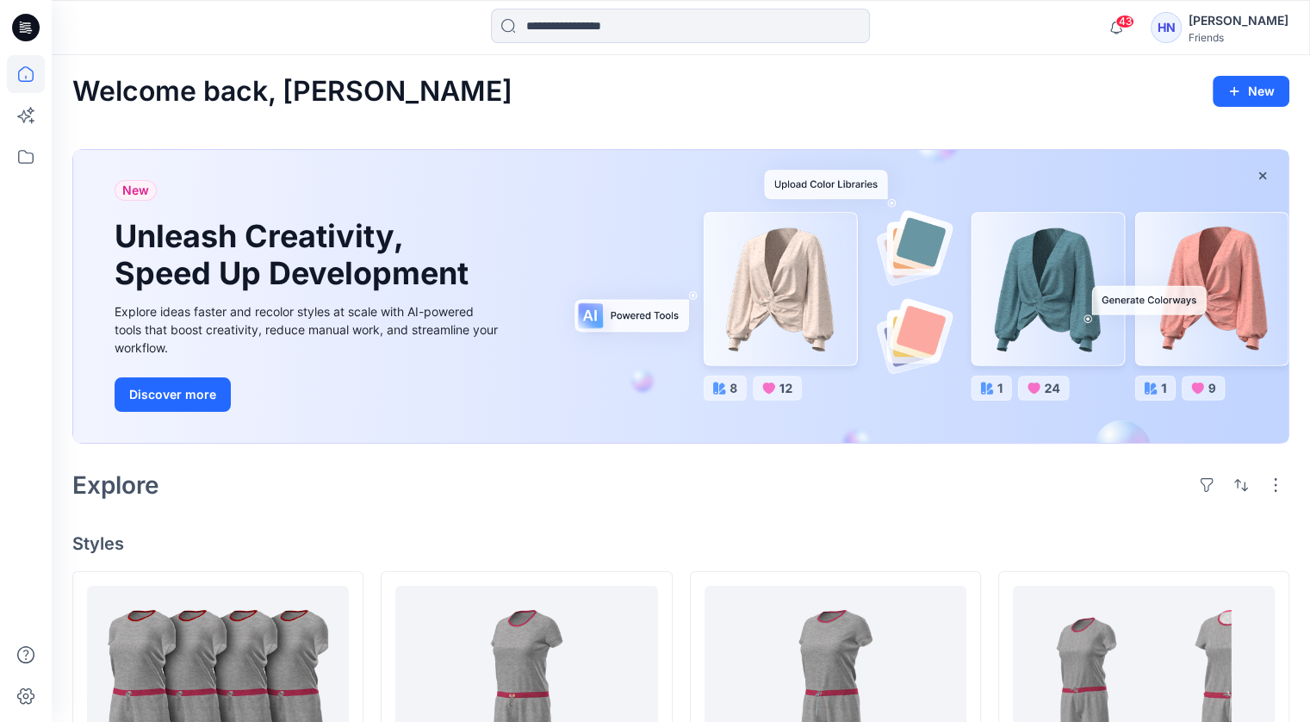
click at [1233, 37] on div "Friends" at bounding box center [1239, 37] width 100 height 13
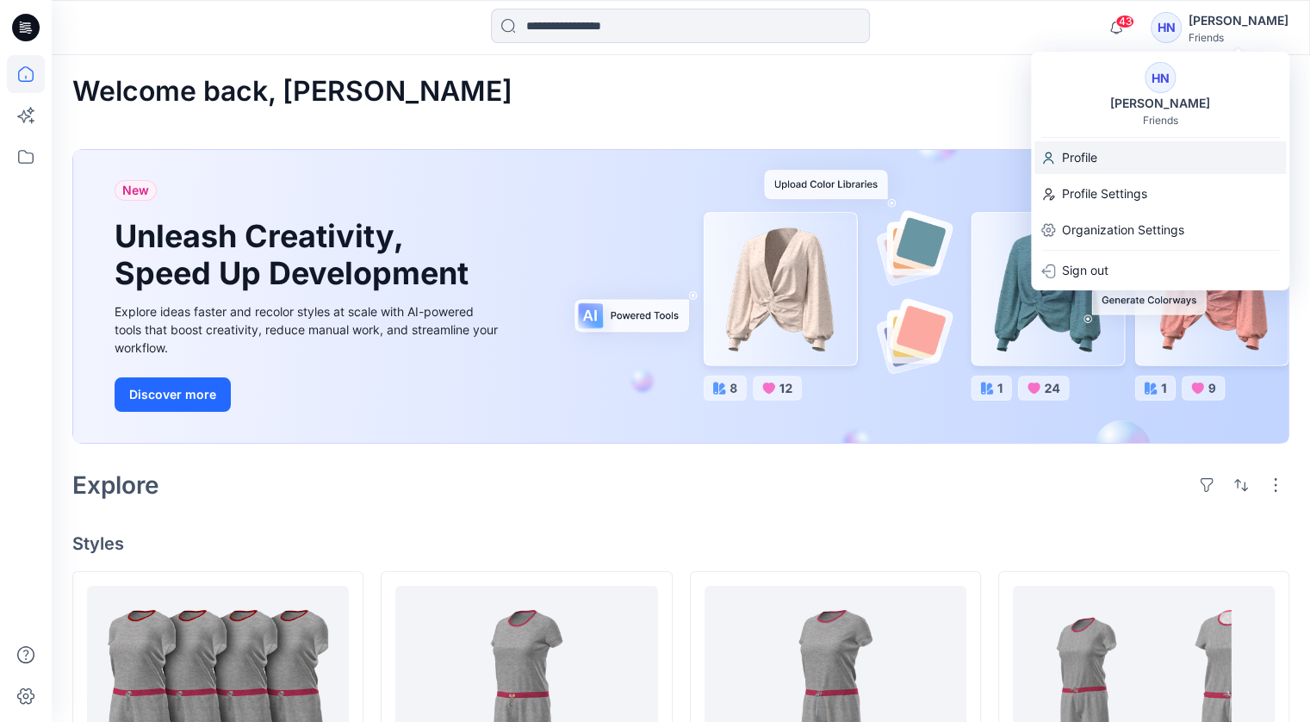
click at [1080, 158] on p "Profile" at bounding box center [1079, 157] width 35 height 33
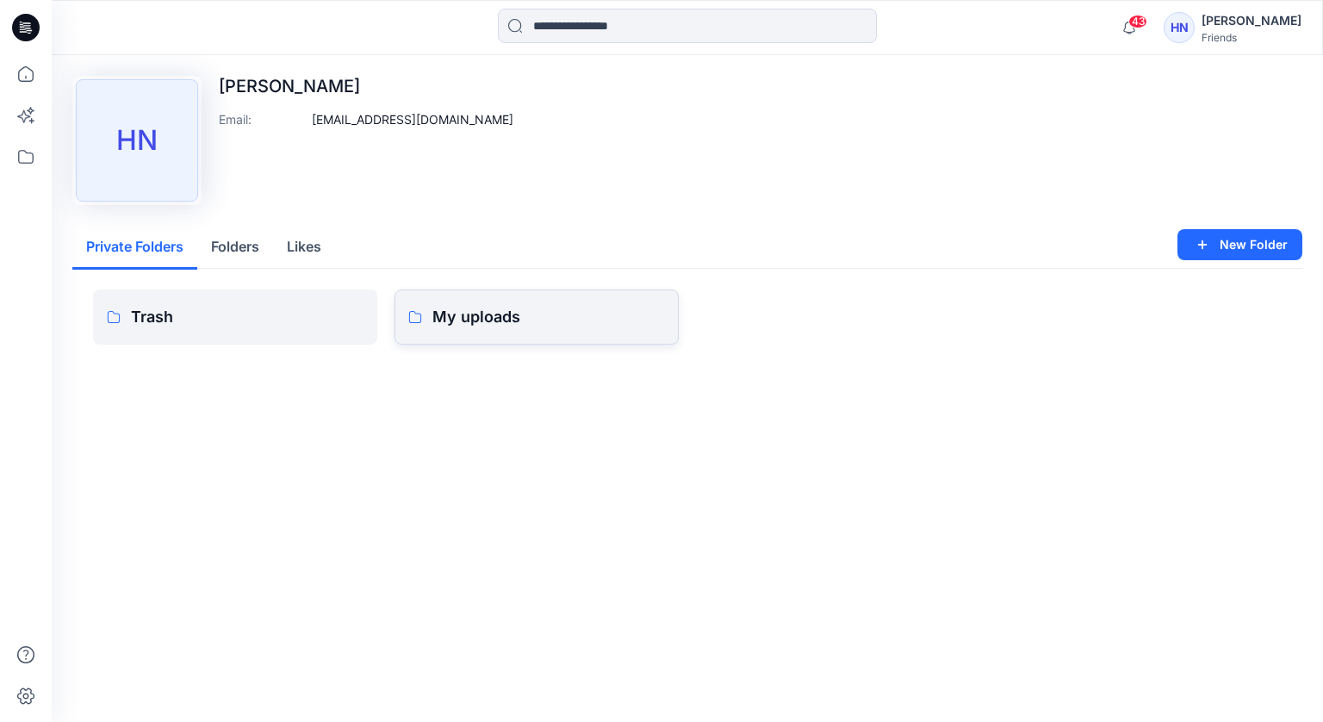
click at [467, 326] on p "My uploads" at bounding box center [548, 317] width 233 height 24
click at [171, 333] on link "Trash" at bounding box center [235, 316] width 284 height 55
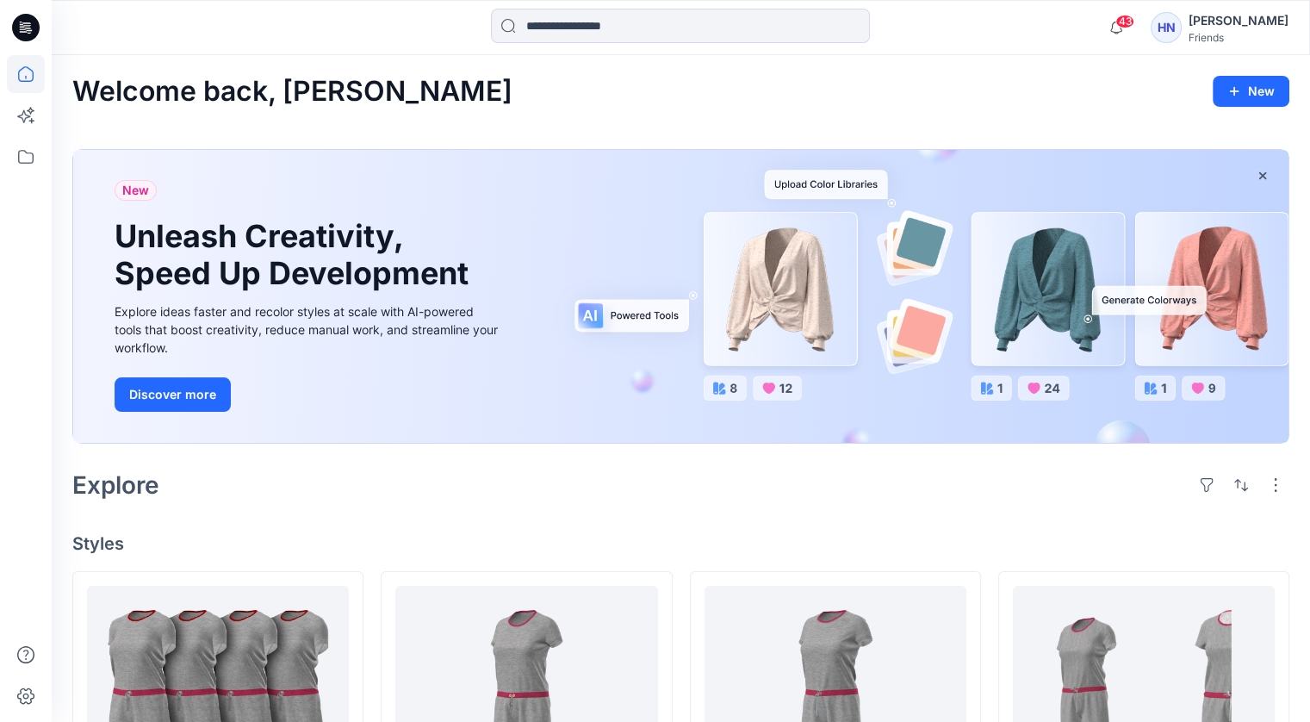
click at [1250, 28] on div "[PERSON_NAME]" at bounding box center [1239, 20] width 100 height 21
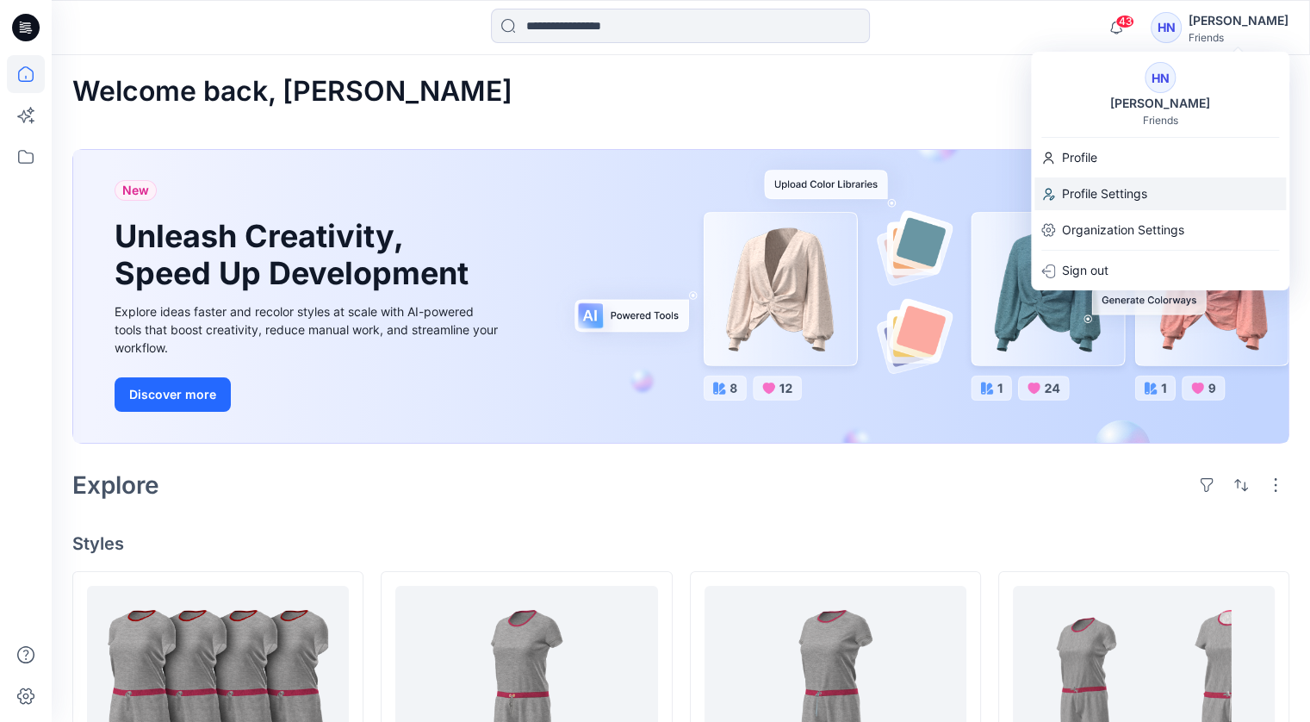
click at [1133, 202] on p "Profile Settings" at bounding box center [1104, 193] width 85 height 33
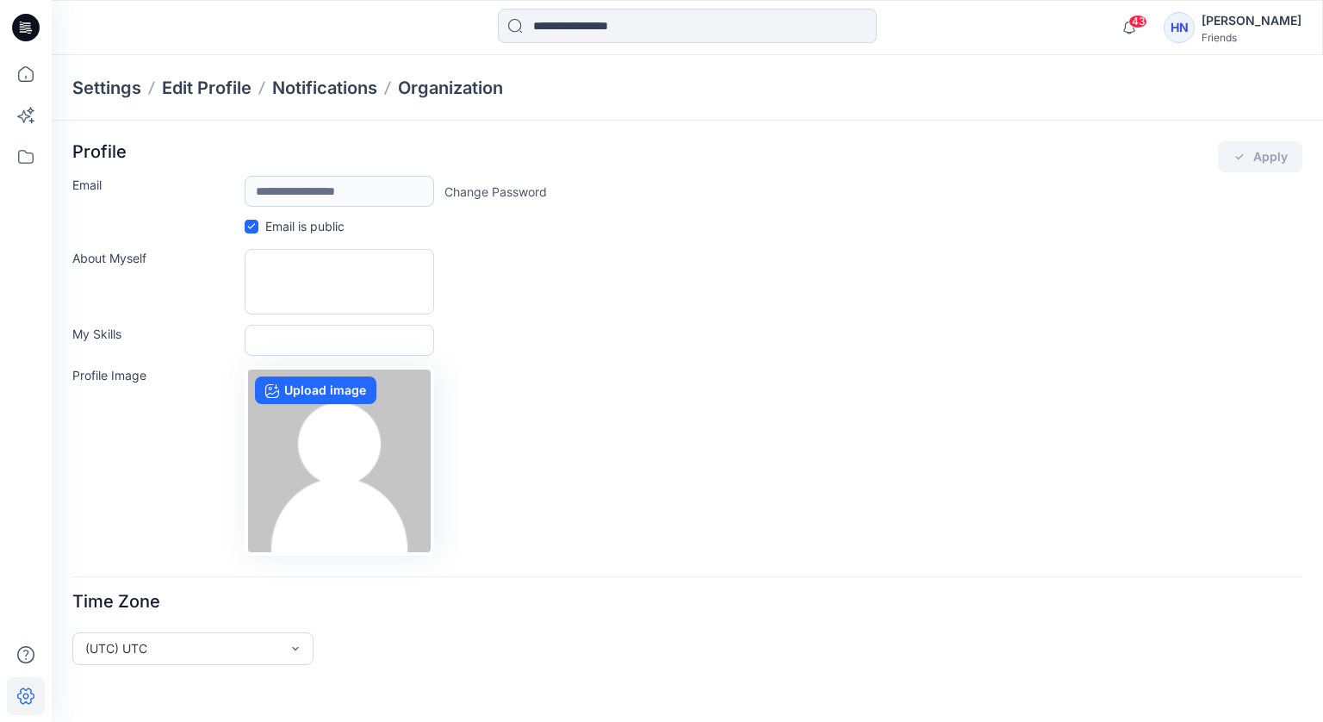
click at [999, 357] on div "**********" at bounding box center [687, 348] width 1230 height 414
click at [412, 92] on p "Organization" at bounding box center [450, 88] width 105 height 24
click at [420, 87] on p "Organization" at bounding box center [450, 88] width 105 height 24
click at [1258, 40] on div "Friends" at bounding box center [1252, 37] width 100 height 13
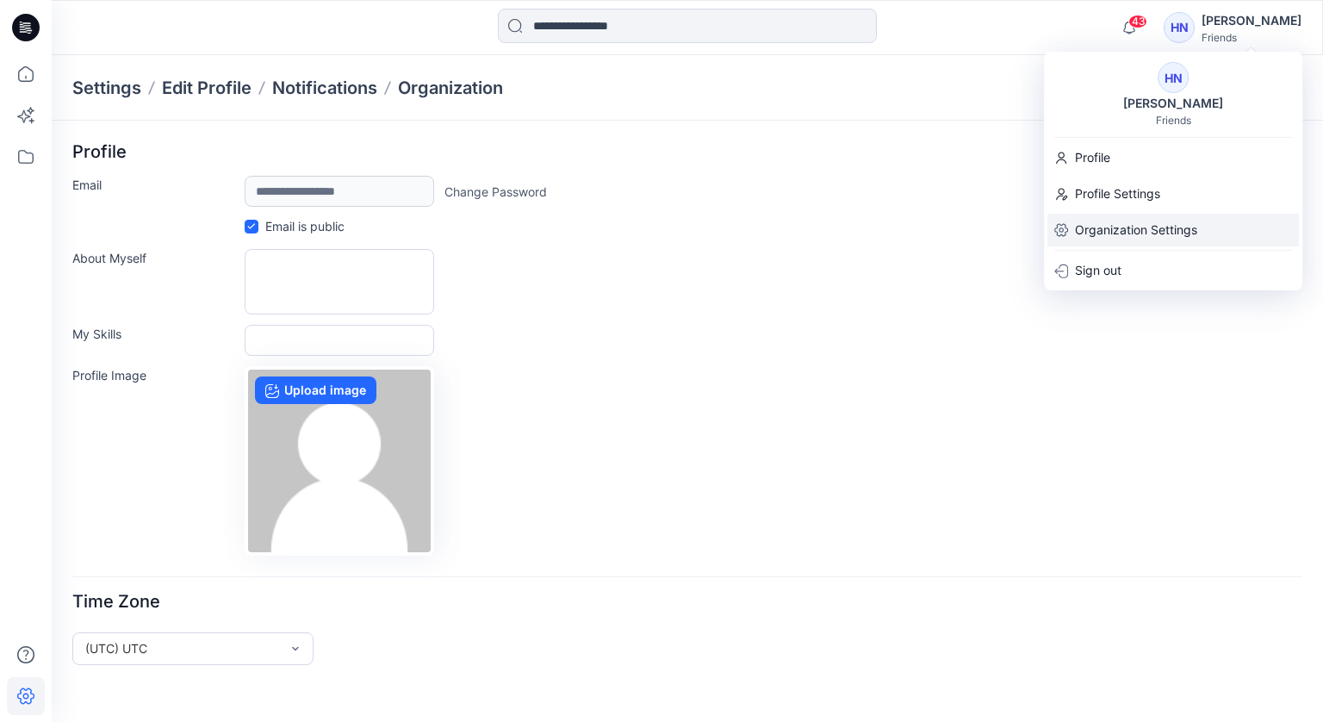
click at [1133, 227] on p "Organization Settings" at bounding box center [1136, 230] width 122 height 33
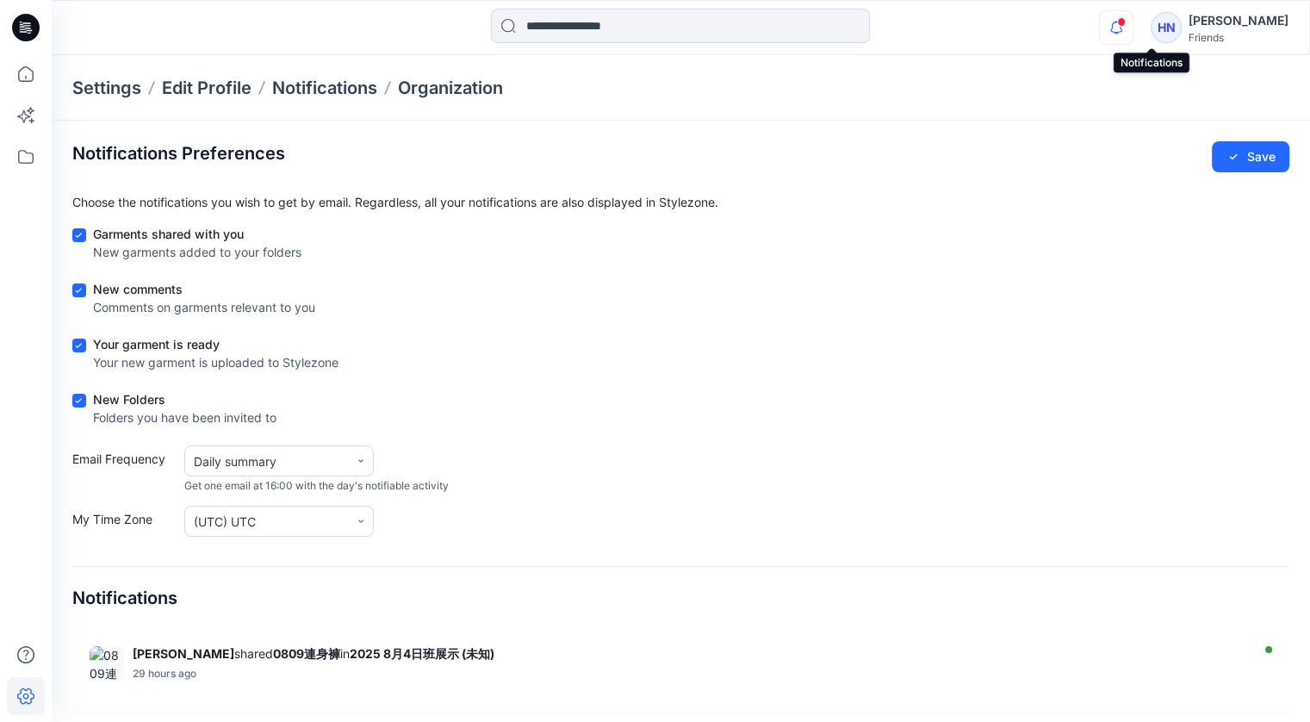
click at [1133, 33] on icon "button" at bounding box center [1116, 27] width 33 height 34
click at [1240, 86] on div "Settings Edit Profile Notifications Organization" at bounding box center [681, 87] width 1258 height 65
click at [1260, 29] on div "[PERSON_NAME]" at bounding box center [1239, 20] width 100 height 21
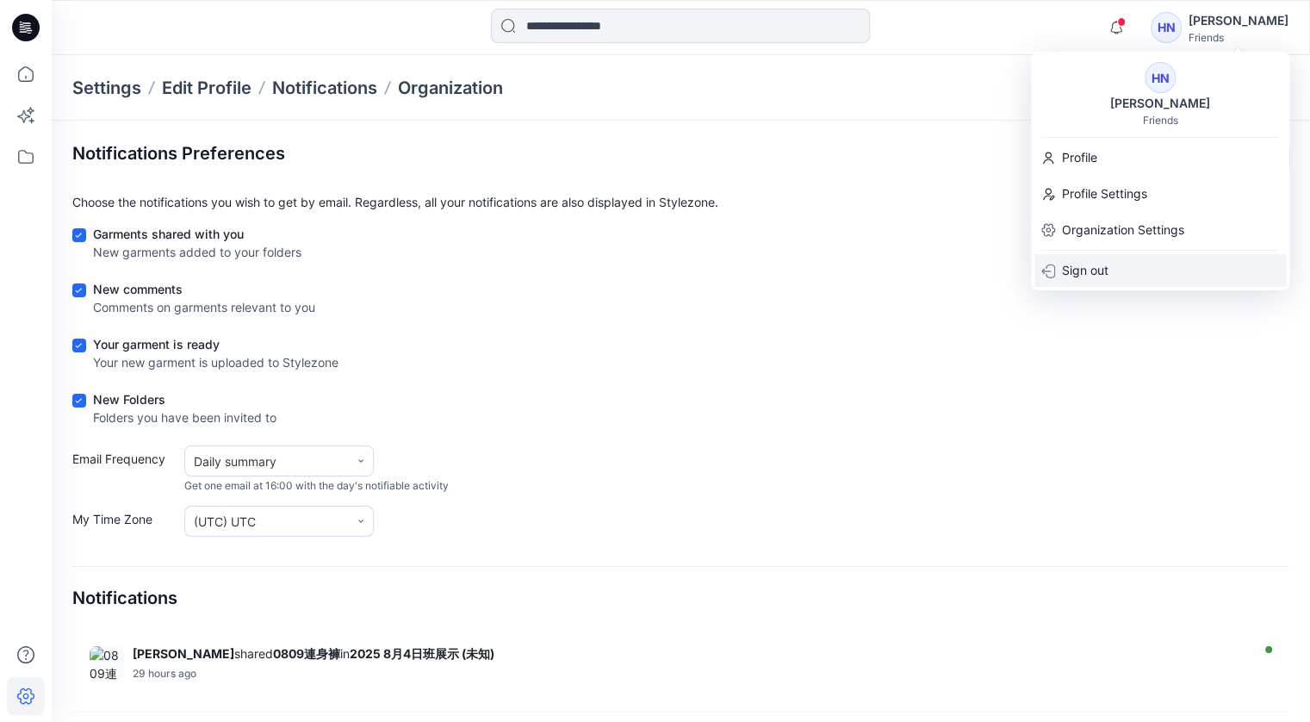
click at [1121, 268] on div "Sign out" at bounding box center [1160, 270] width 252 height 33
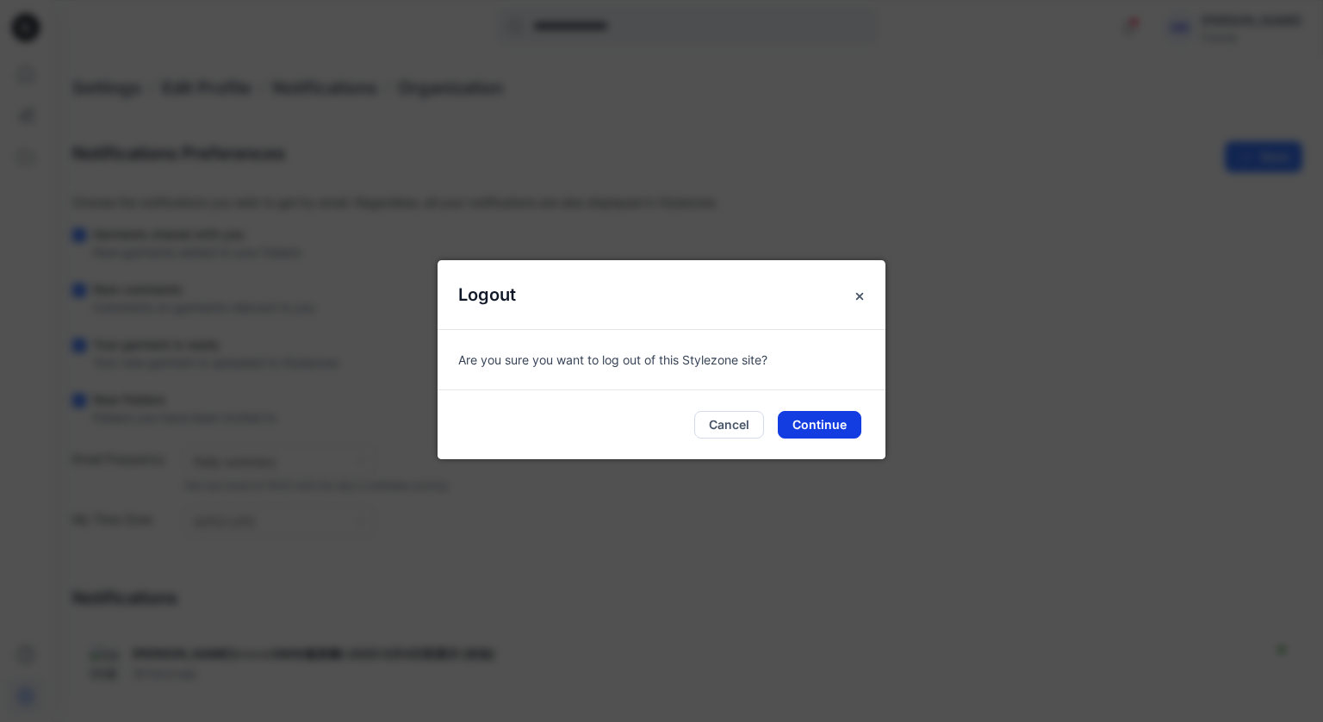
click at [802, 419] on button "Continue" at bounding box center [820, 425] width 84 height 28
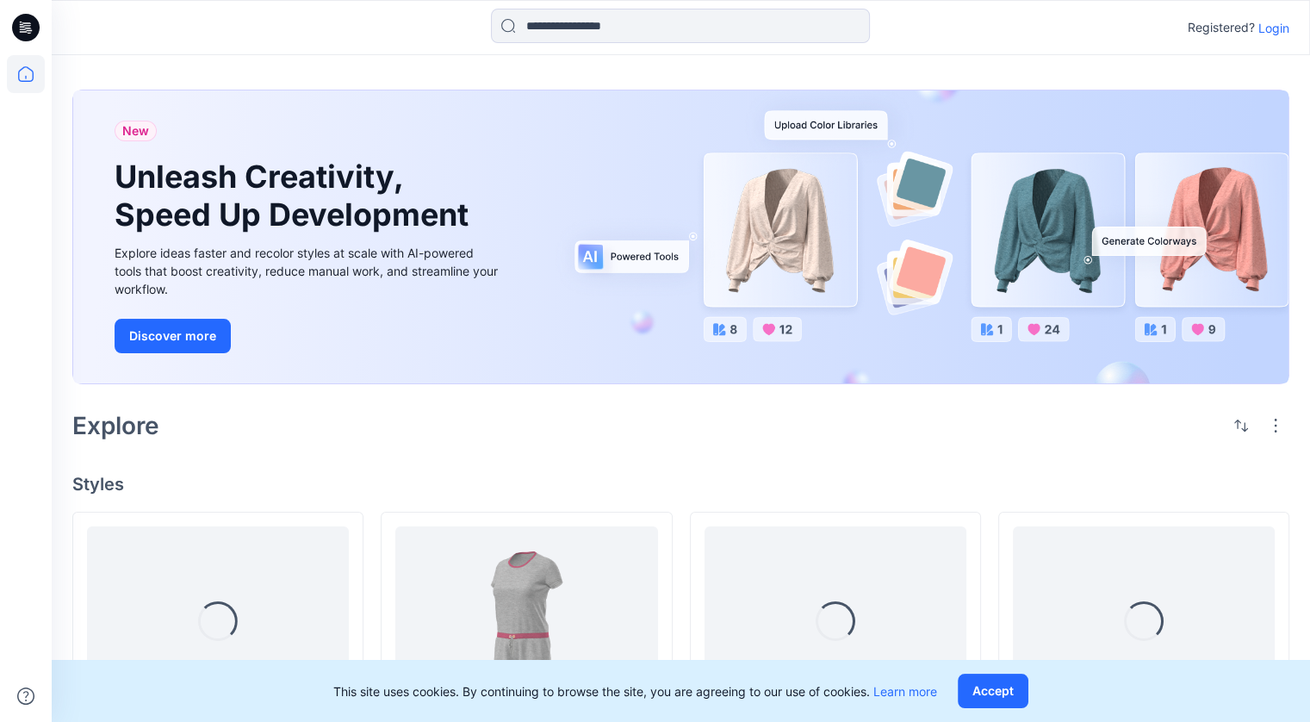
click at [1267, 32] on p "Login" at bounding box center [1273, 28] width 31 height 18
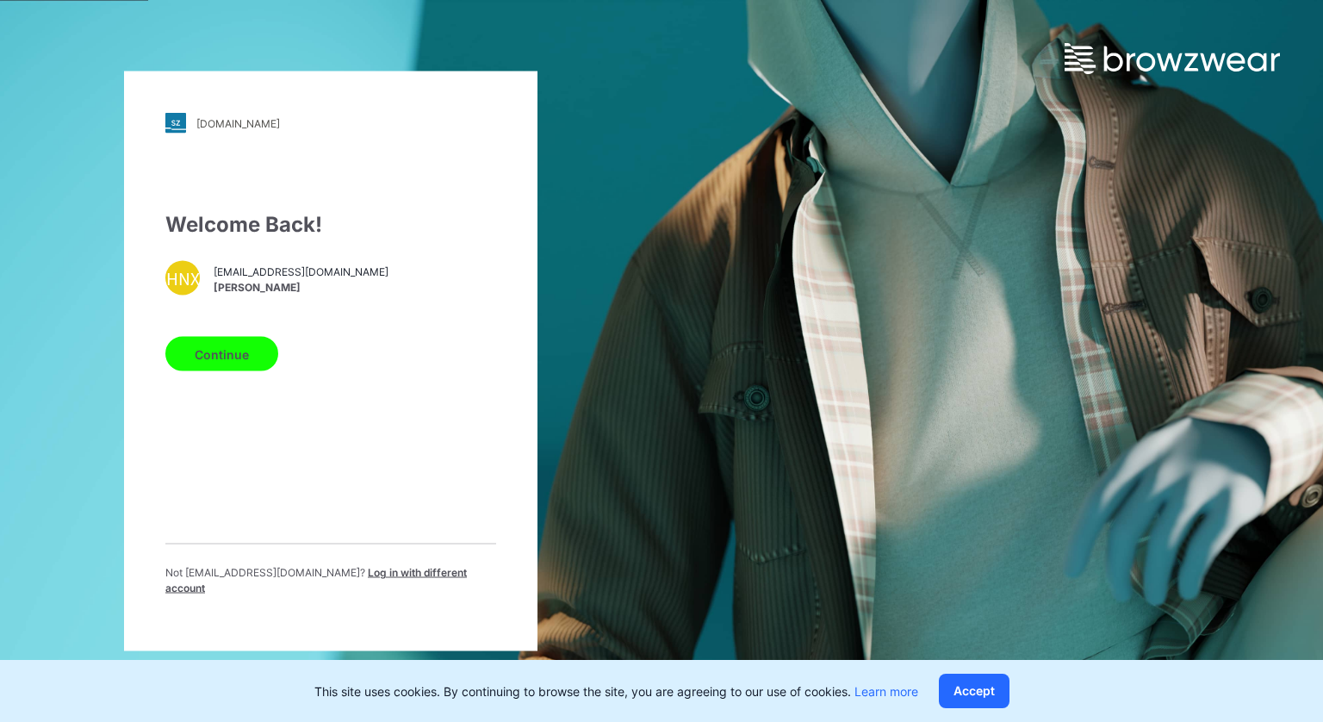
click at [241, 364] on button "Continue" at bounding box center [221, 354] width 113 height 34
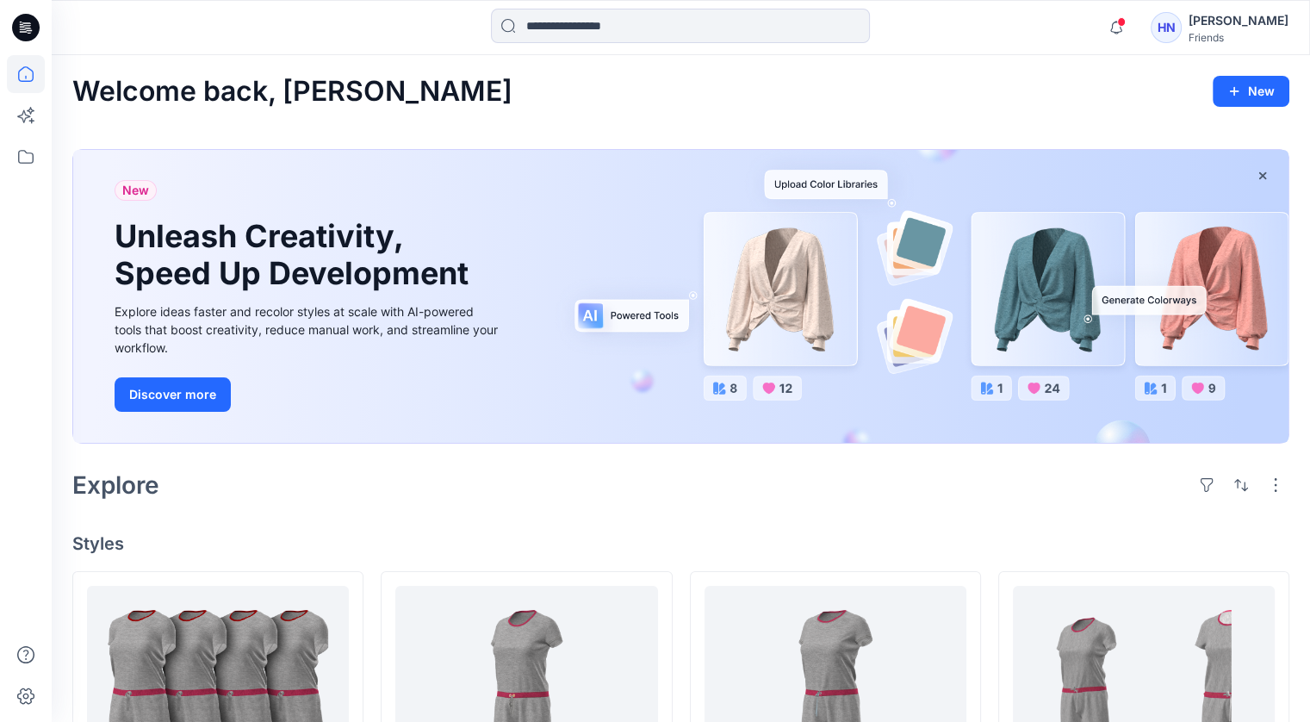
click at [1255, 40] on div "Friends" at bounding box center [1239, 37] width 100 height 13
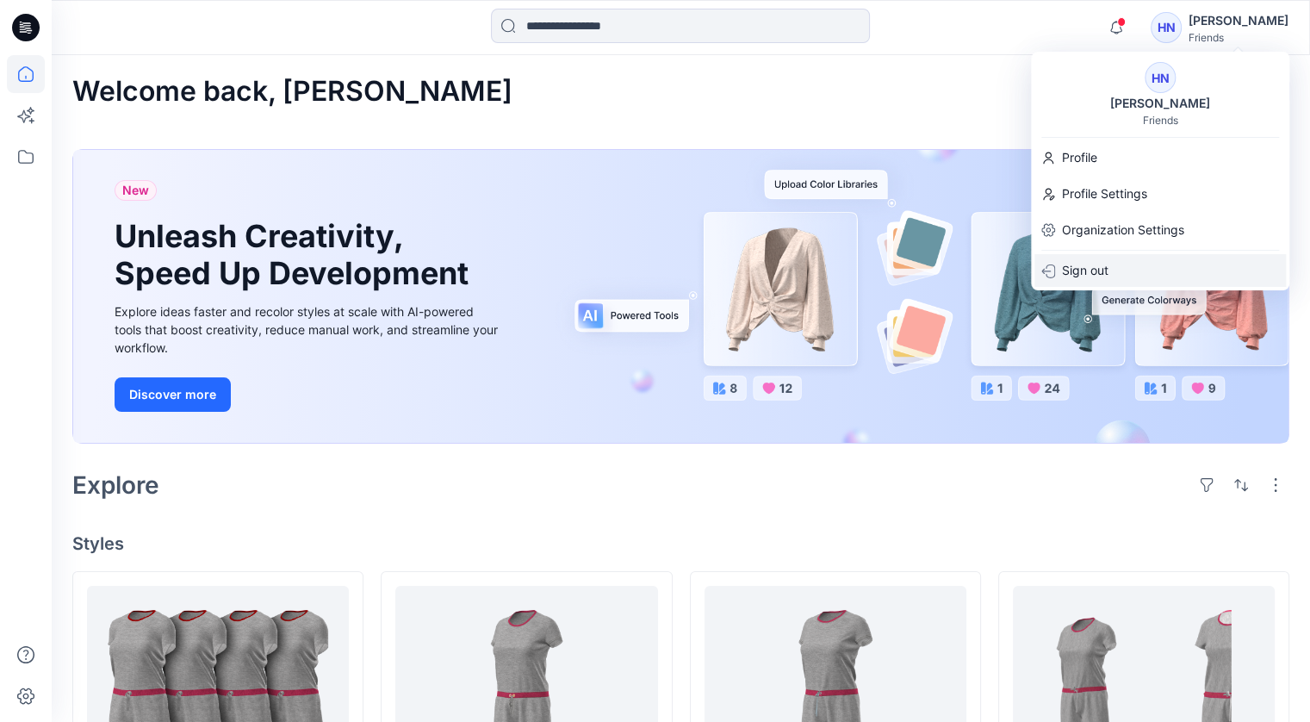
click at [1108, 268] on p "Sign out" at bounding box center [1085, 270] width 47 height 33
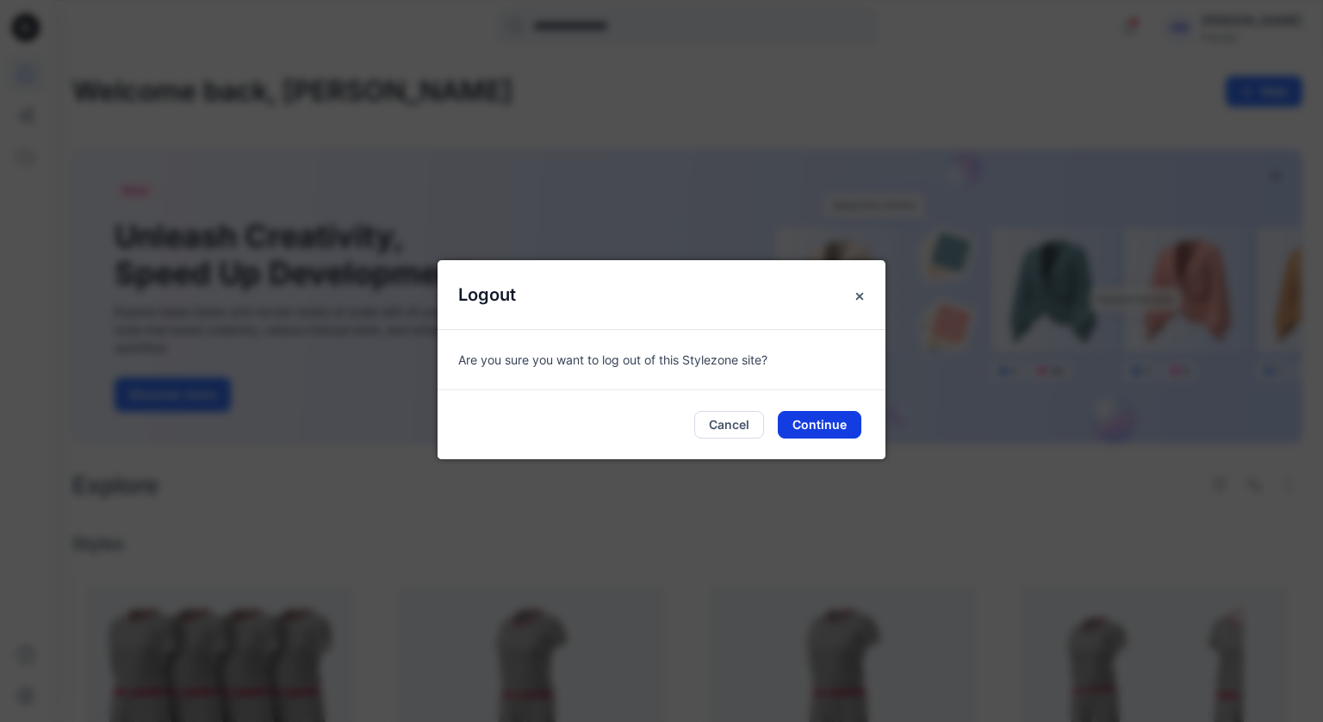
click at [823, 426] on button "Continue" at bounding box center [820, 425] width 84 height 28
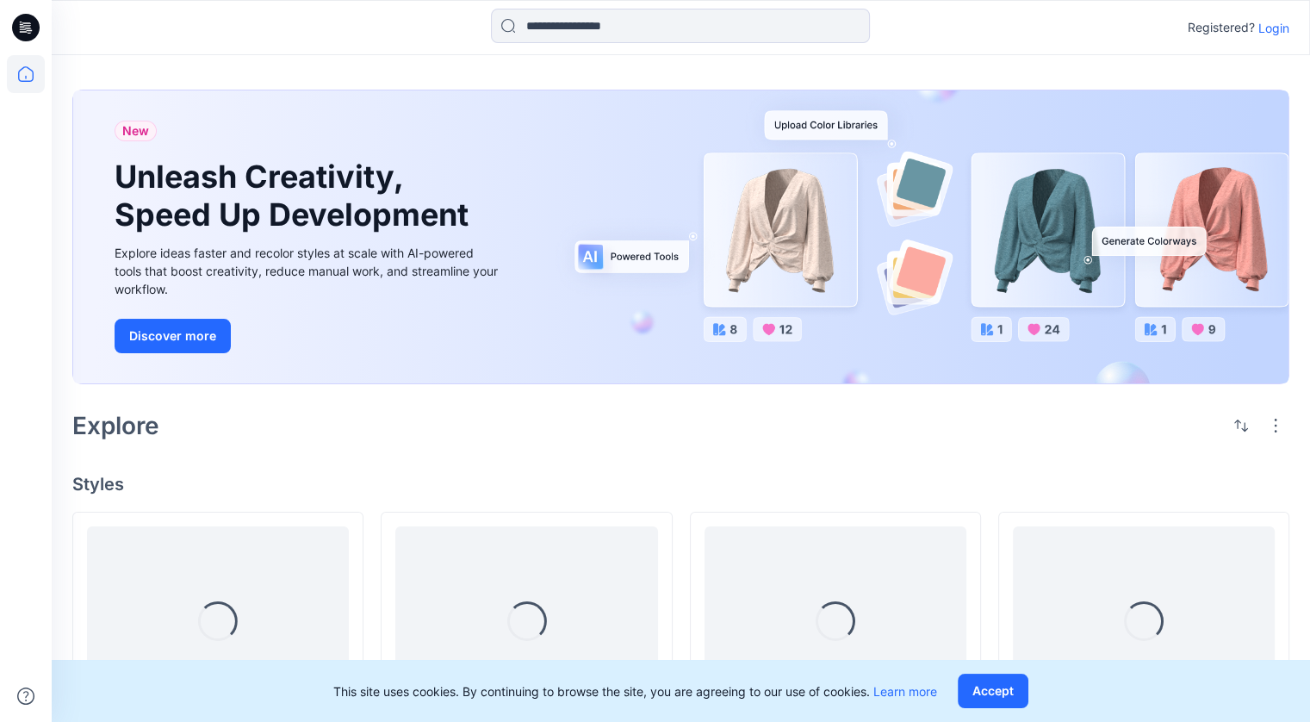
click at [1261, 28] on p "Login" at bounding box center [1273, 28] width 31 height 18
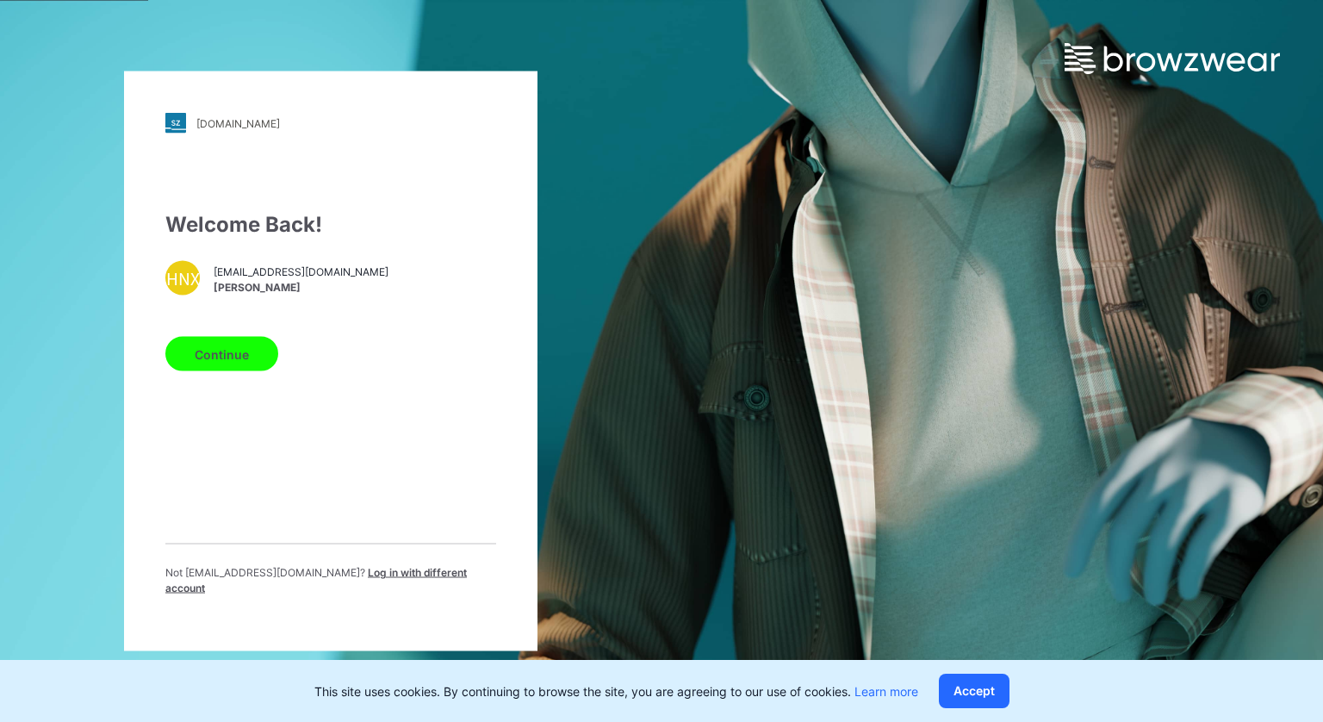
click at [220, 370] on button "Continue" at bounding box center [221, 354] width 113 height 34
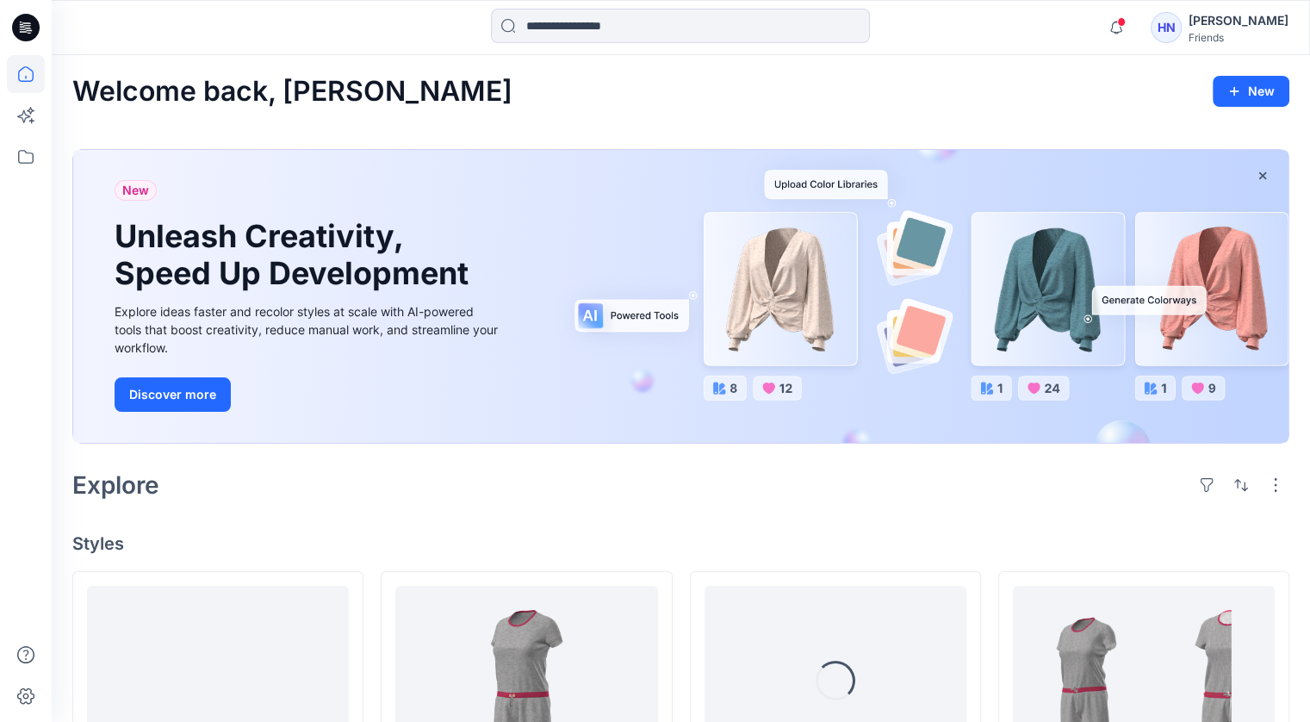
click at [1254, 23] on div "[PERSON_NAME]" at bounding box center [1239, 20] width 100 height 21
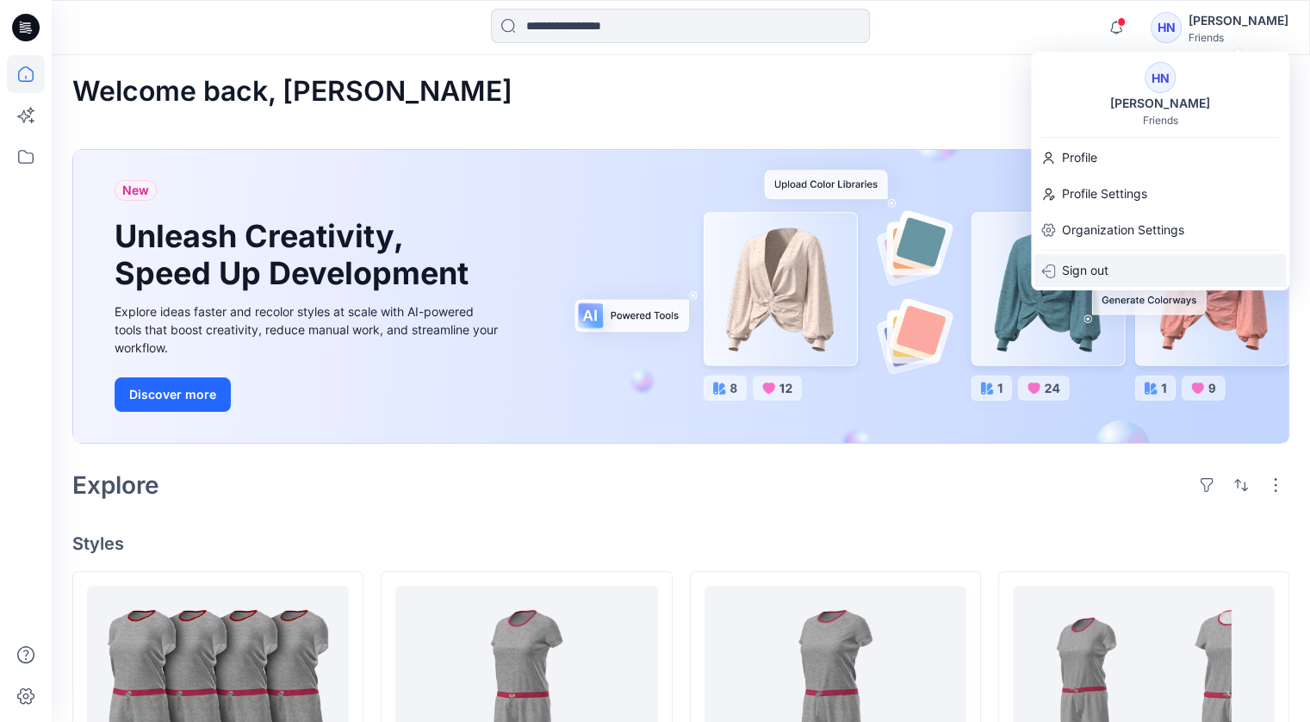
click at [1096, 263] on p "Sign out" at bounding box center [1085, 270] width 47 height 33
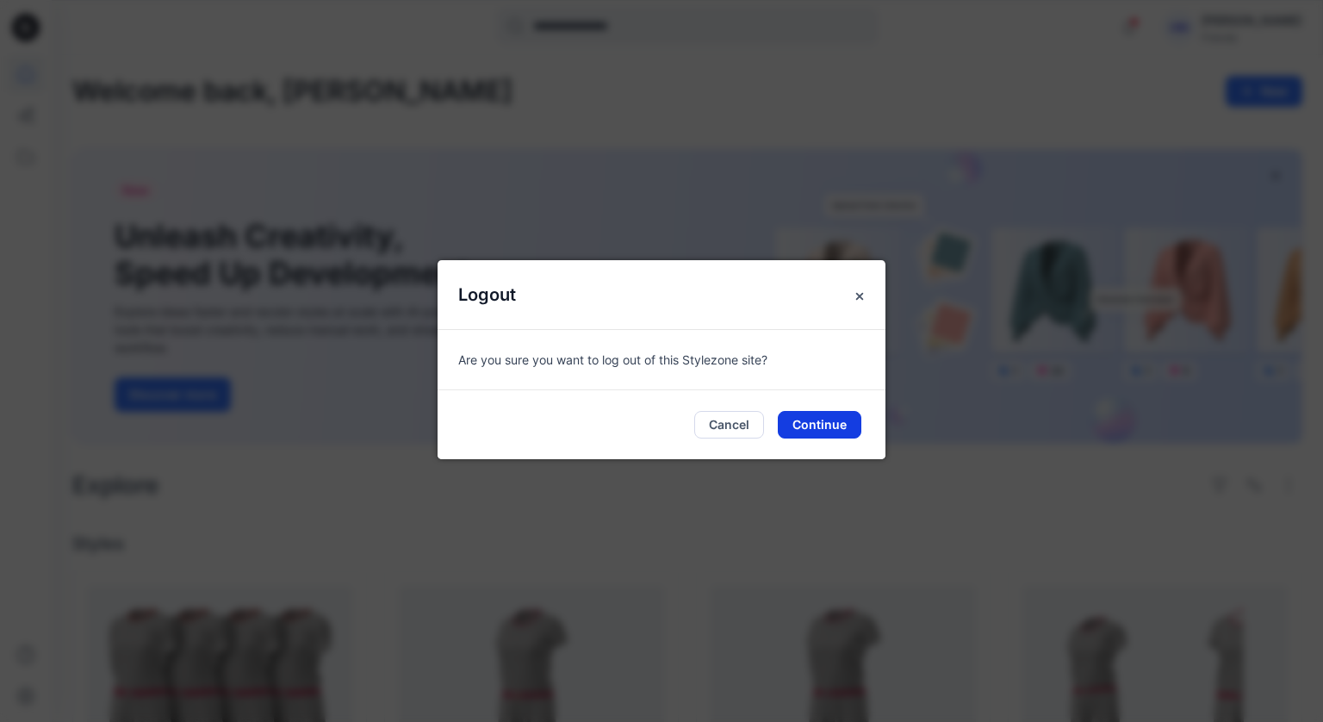
click at [804, 423] on button "Continue" at bounding box center [820, 425] width 84 height 28
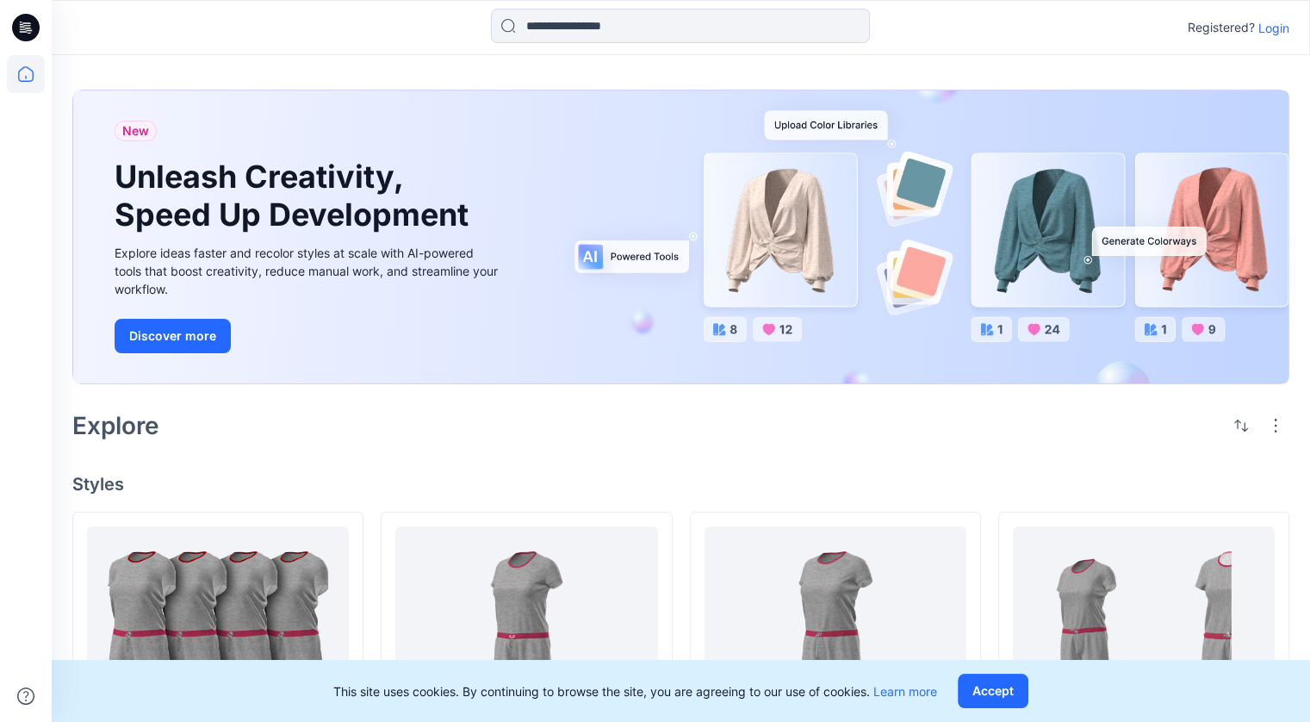
click at [1269, 29] on p "Login" at bounding box center [1273, 28] width 31 height 18
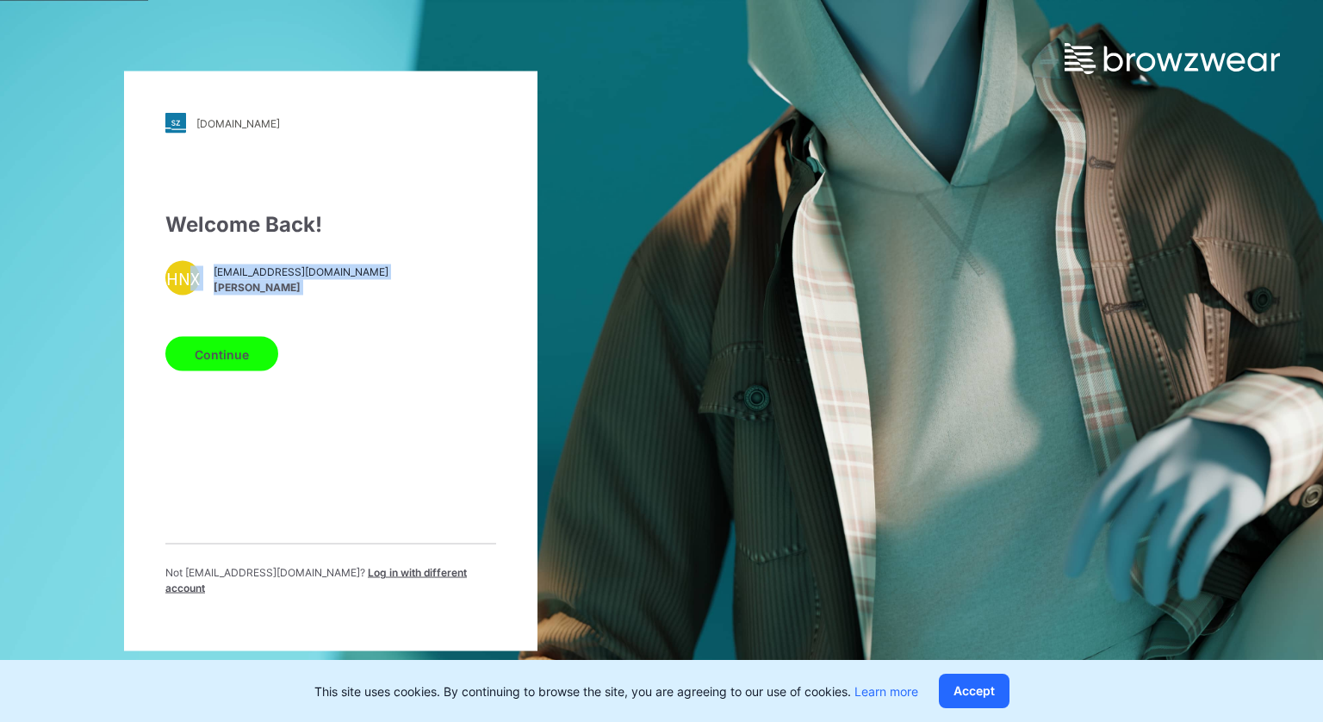
drag, startPoint x: 246, startPoint y: 307, endPoint x: 193, endPoint y: 290, distance: 55.9
click at [193, 290] on div "Welcome Back! HNX ccabc235@gmail.com Hui Ni Xiao Continue Not ccabc235@gmail.co…" at bounding box center [330, 409] width 331 height 401
click at [193, 290] on div "HNX" at bounding box center [182, 278] width 34 height 34
click at [367, 313] on div "Welcome Back! HNX ccabc235@gmail.com Hui Ni Xiao Continue Not ccabc235@gmail.co…" at bounding box center [330, 409] width 331 height 401
click at [238, 356] on button "Continue" at bounding box center [221, 354] width 113 height 34
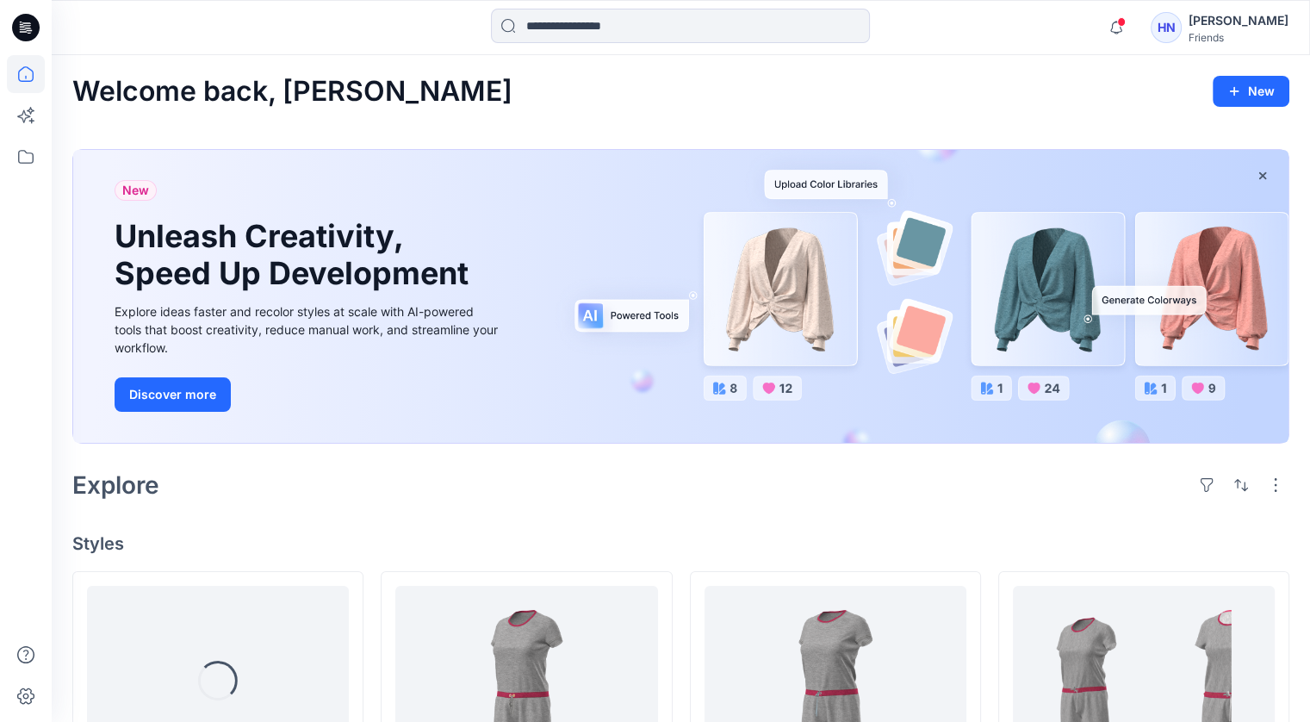
click at [1244, 20] on div "[PERSON_NAME]" at bounding box center [1239, 20] width 100 height 21
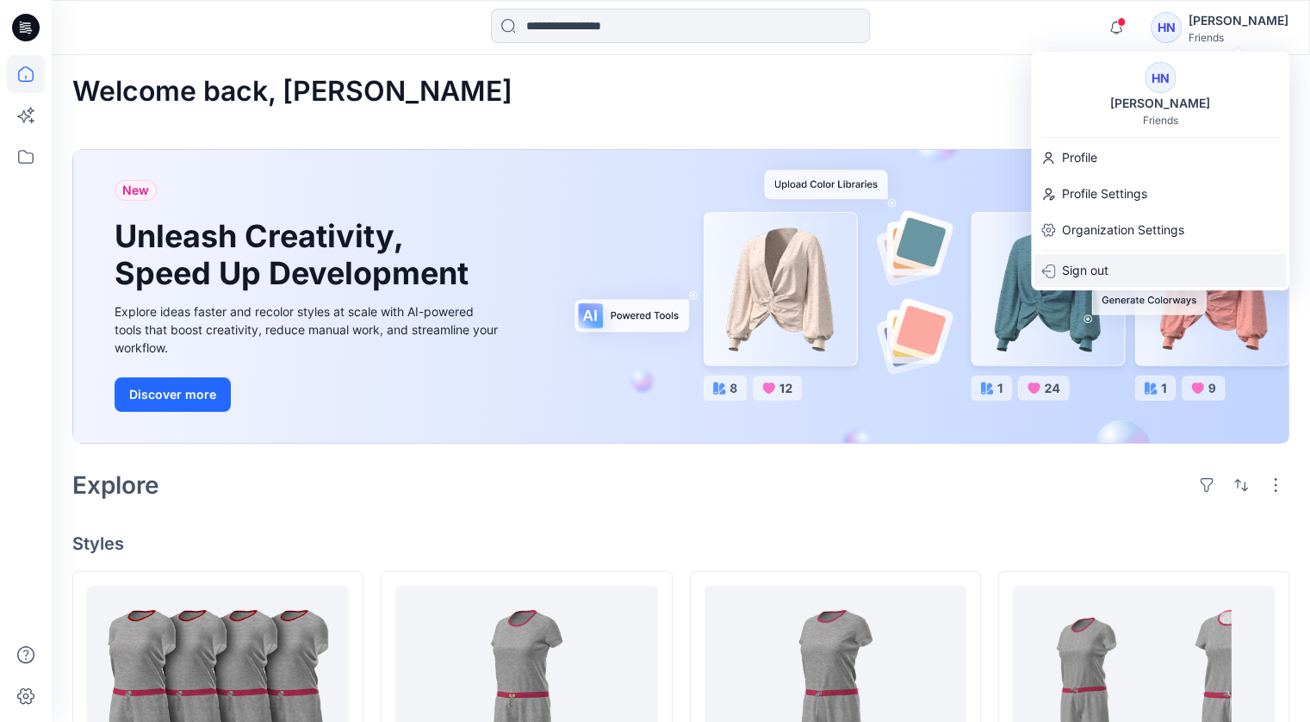
click at [1103, 273] on p "Sign out" at bounding box center [1085, 270] width 47 height 33
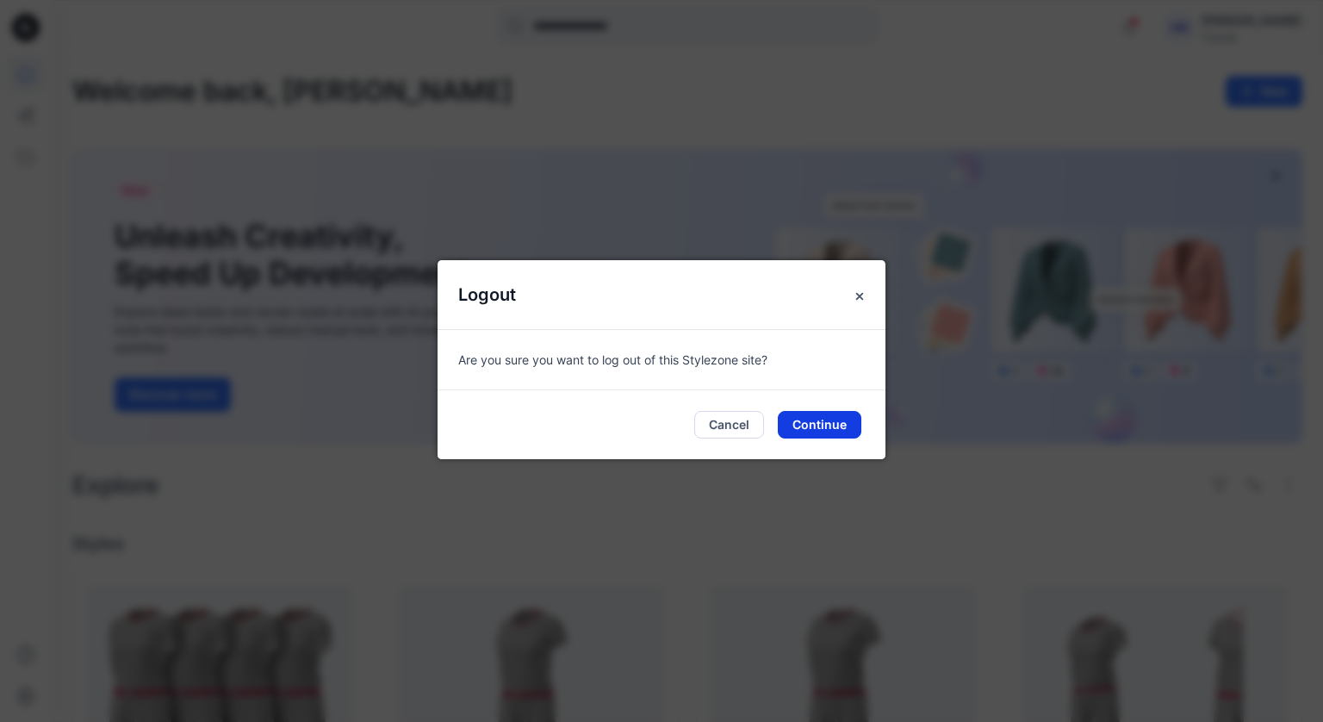
click at [810, 421] on button "Continue" at bounding box center [820, 425] width 84 height 28
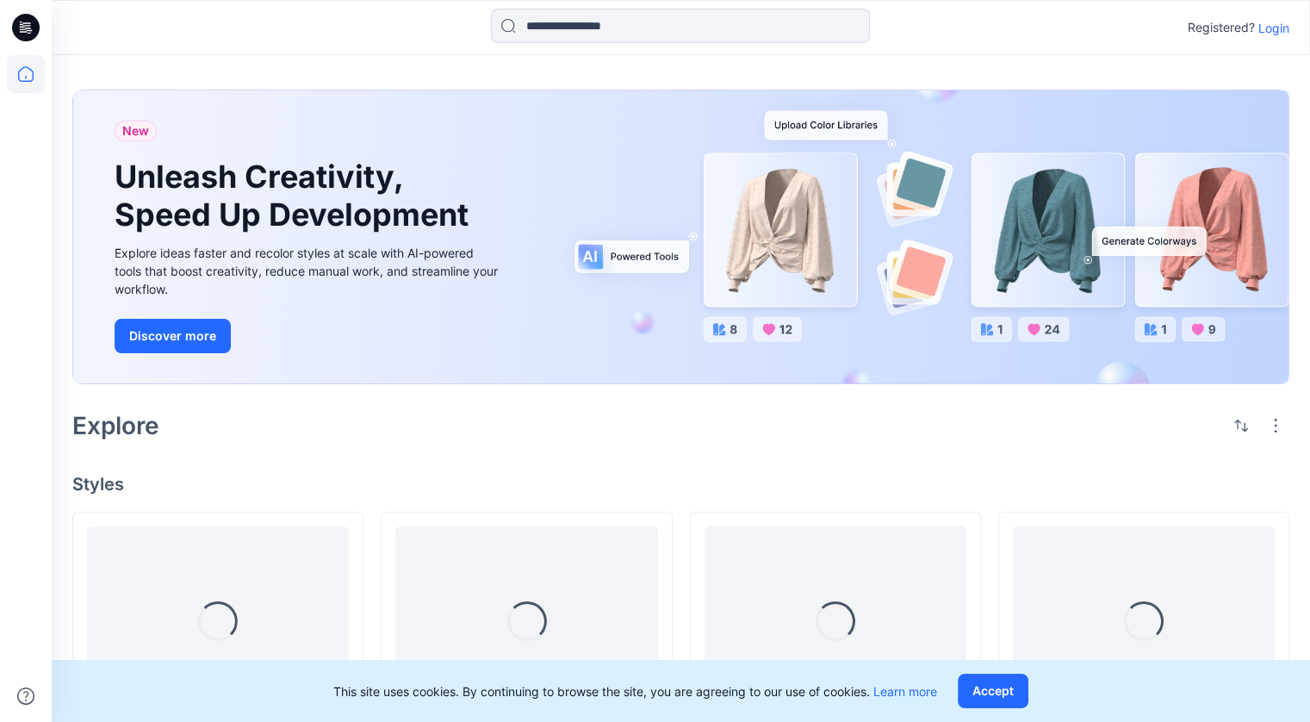
click at [1268, 24] on p "Login" at bounding box center [1273, 28] width 31 height 18
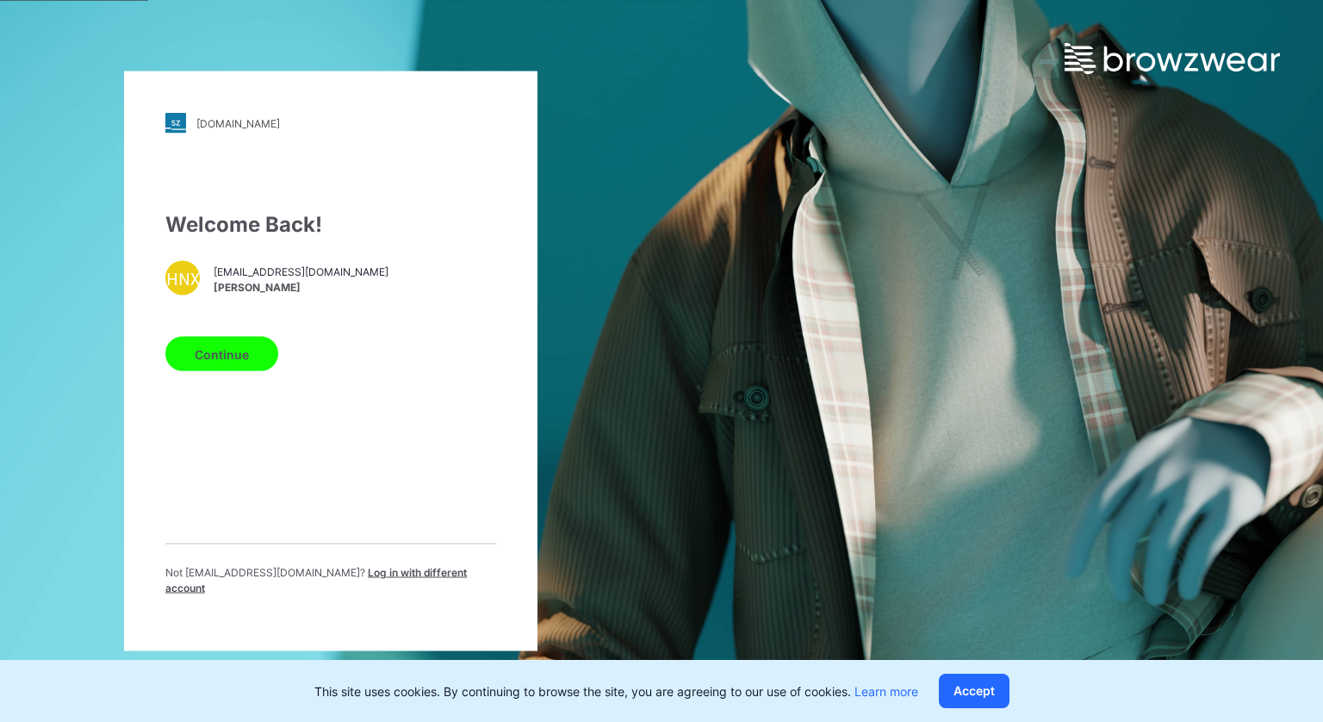
click at [251, 351] on button "Continue" at bounding box center [221, 354] width 113 height 34
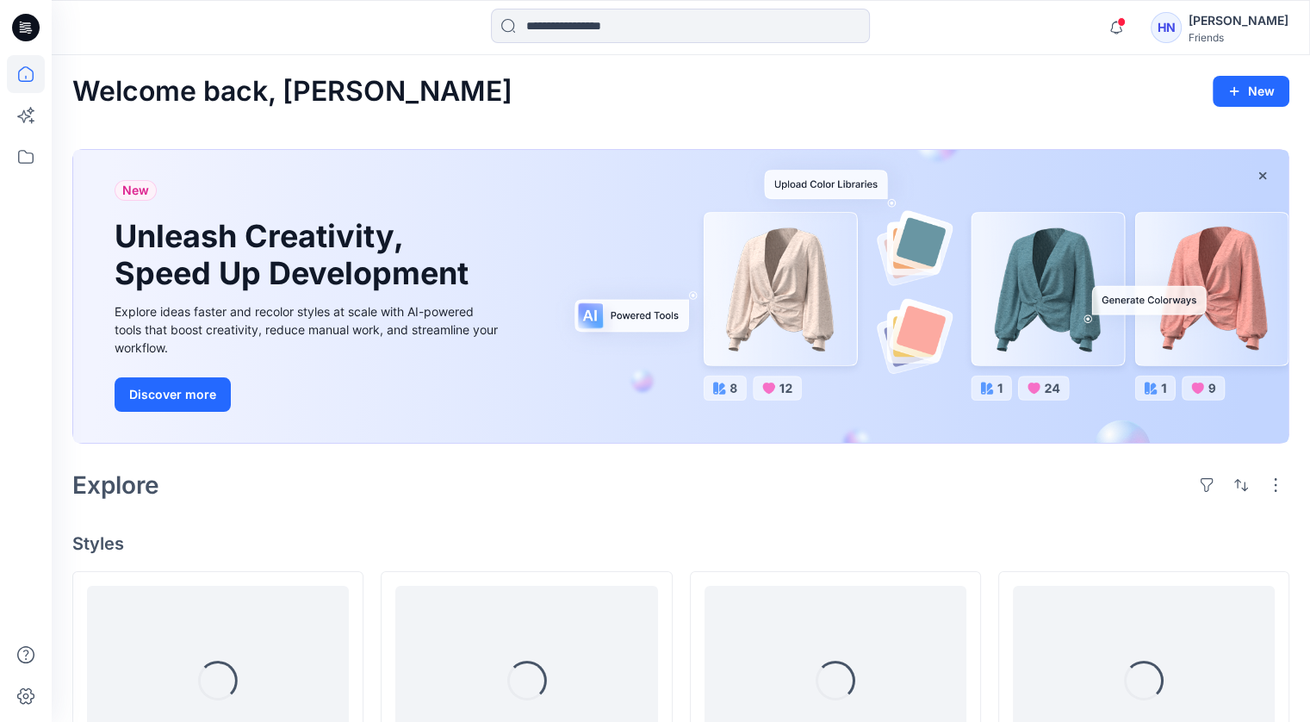
click at [1246, 27] on div "[PERSON_NAME]" at bounding box center [1239, 20] width 100 height 21
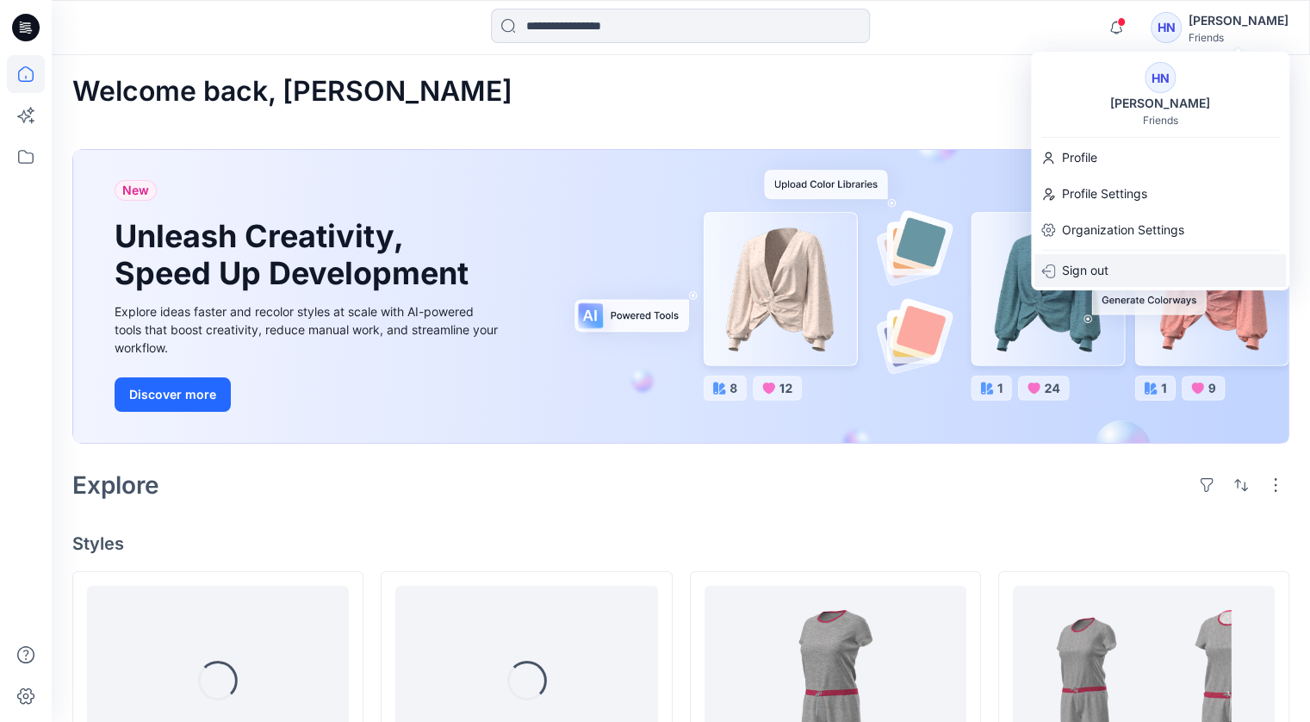
click at [1074, 274] on p "Sign out" at bounding box center [1085, 270] width 47 height 33
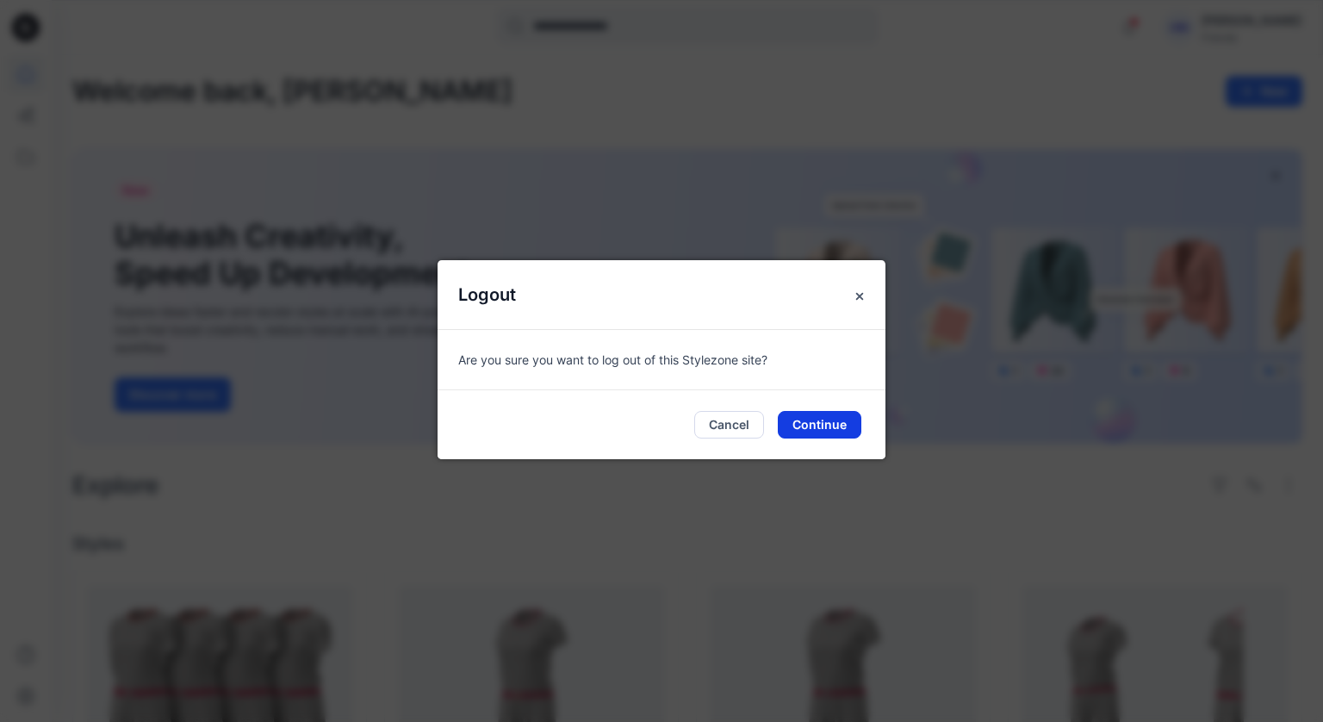
click at [816, 426] on button "Continue" at bounding box center [820, 425] width 84 height 28
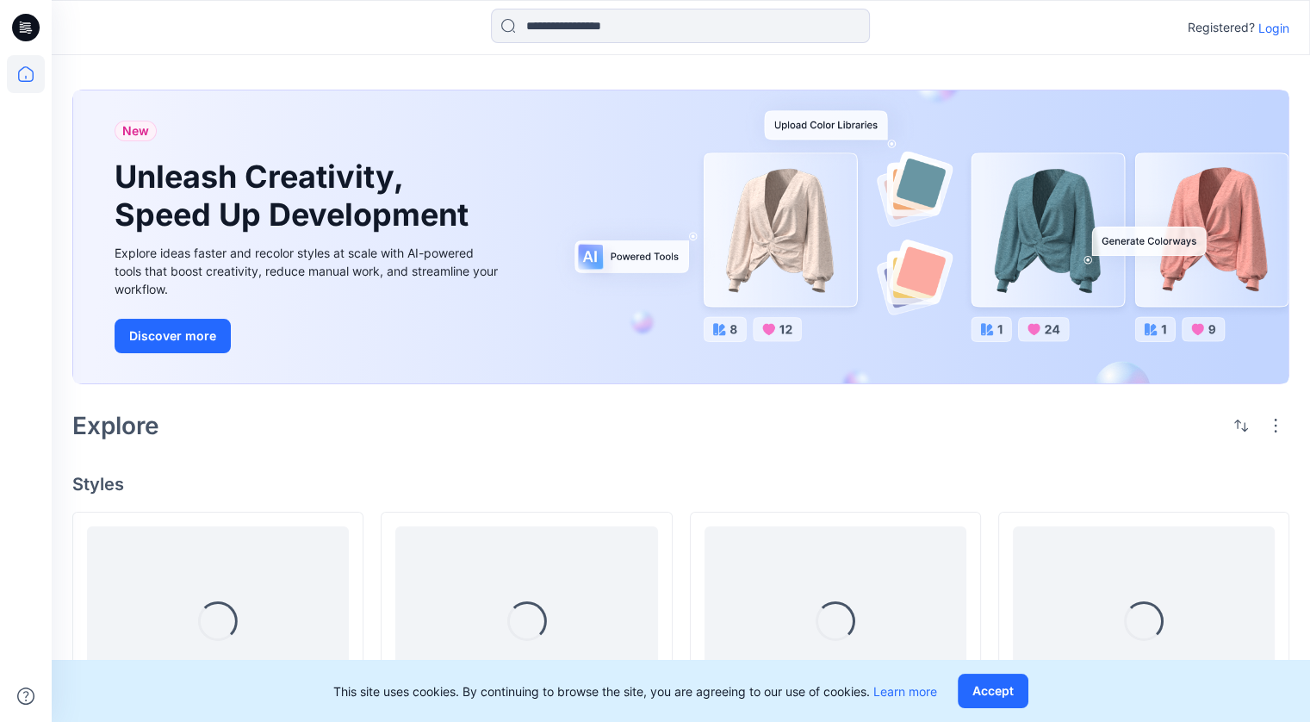
click at [1277, 23] on p "Login" at bounding box center [1273, 28] width 31 height 18
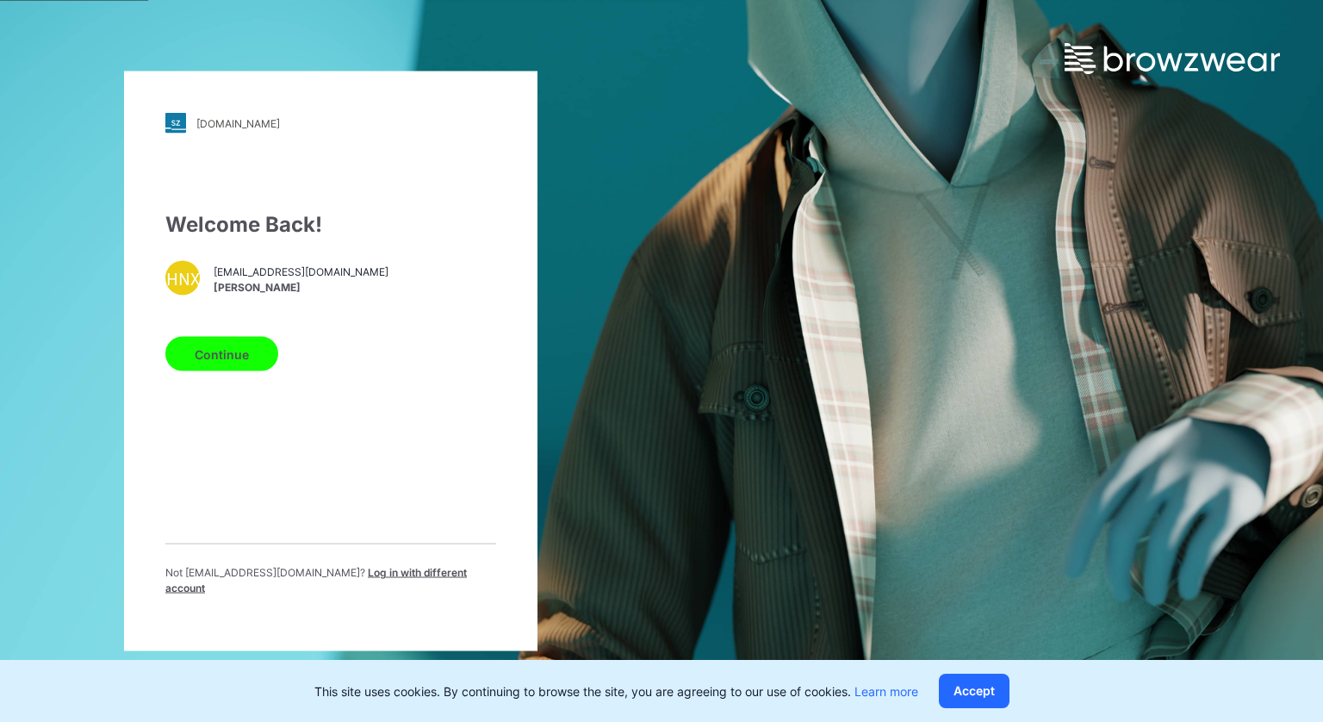
click at [338, 582] on span "Log in with different account" at bounding box center [315, 580] width 301 height 28
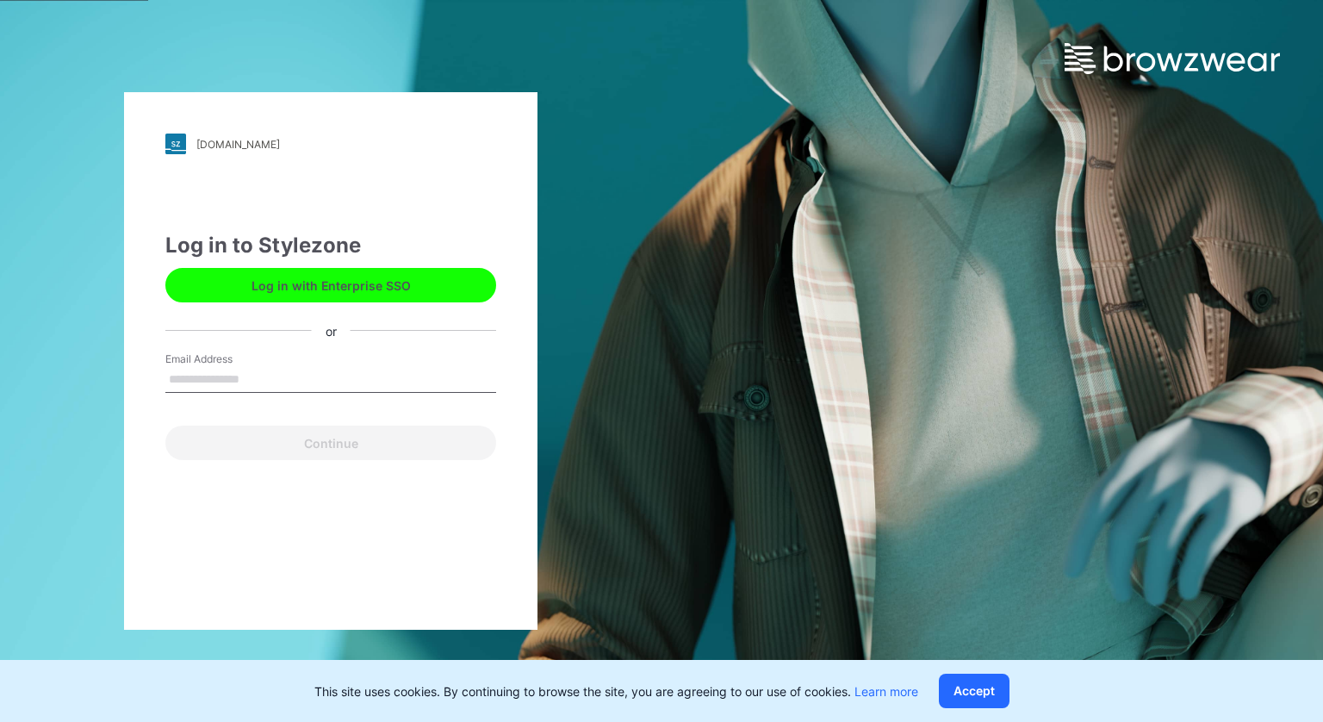
click at [301, 378] on input "Email Address" at bounding box center [330, 380] width 331 height 26
type input "**********"
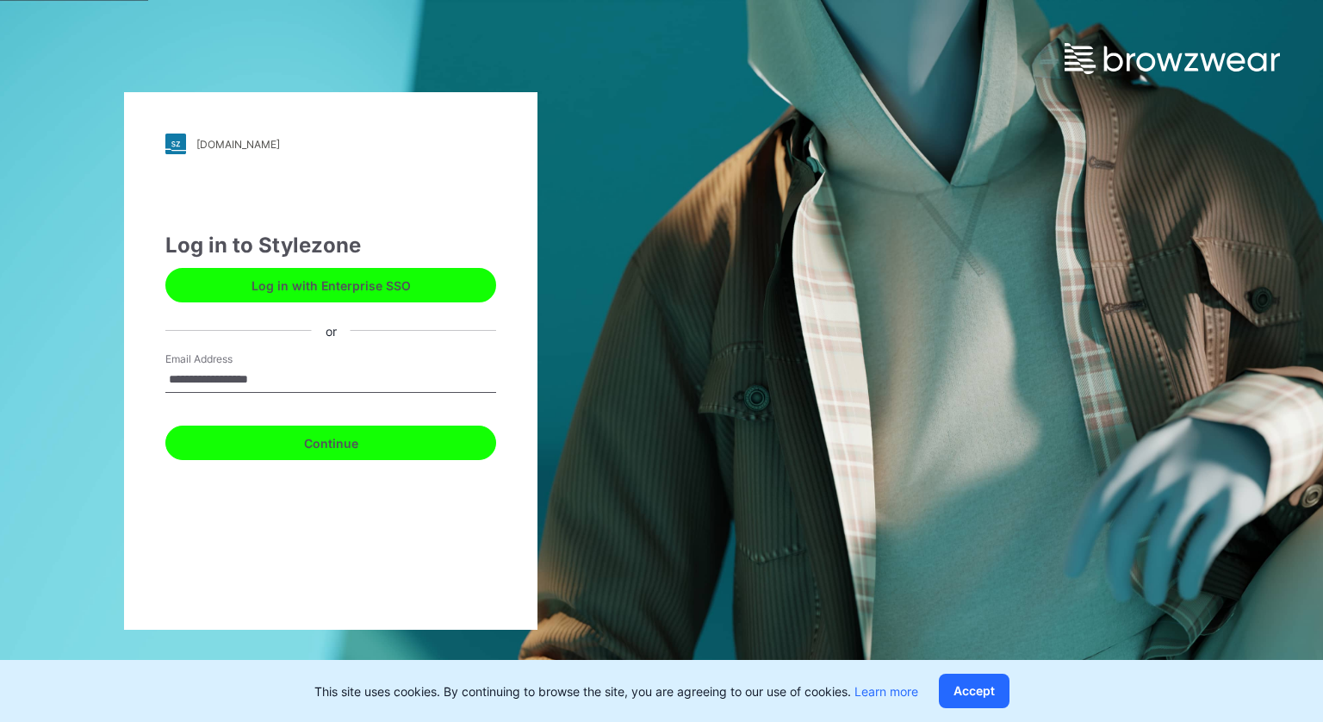
click at [283, 450] on button "Continue" at bounding box center [330, 443] width 331 height 34
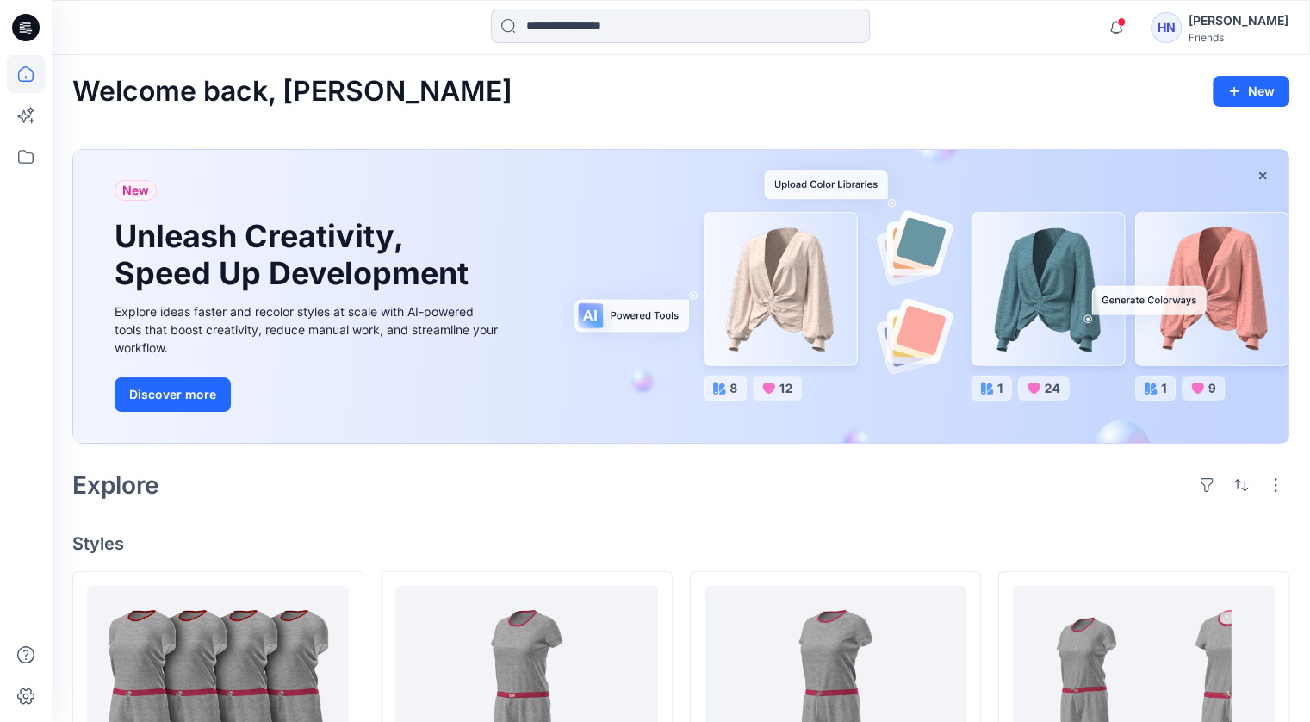
click at [1248, 31] on div "Friends" at bounding box center [1239, 37] width 100 height 13
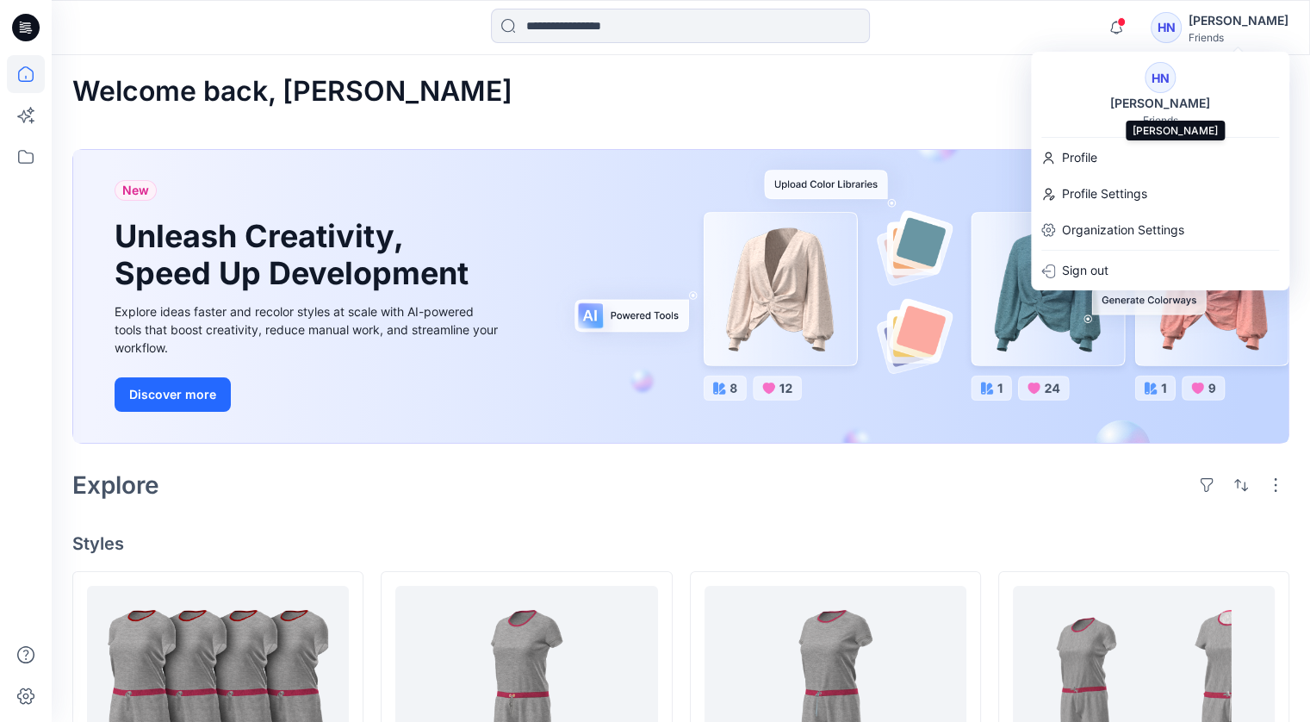
click at [1165, 103] on div "[PERSON_NAME]" at bounding box center [1160, 103] width 121 height 21
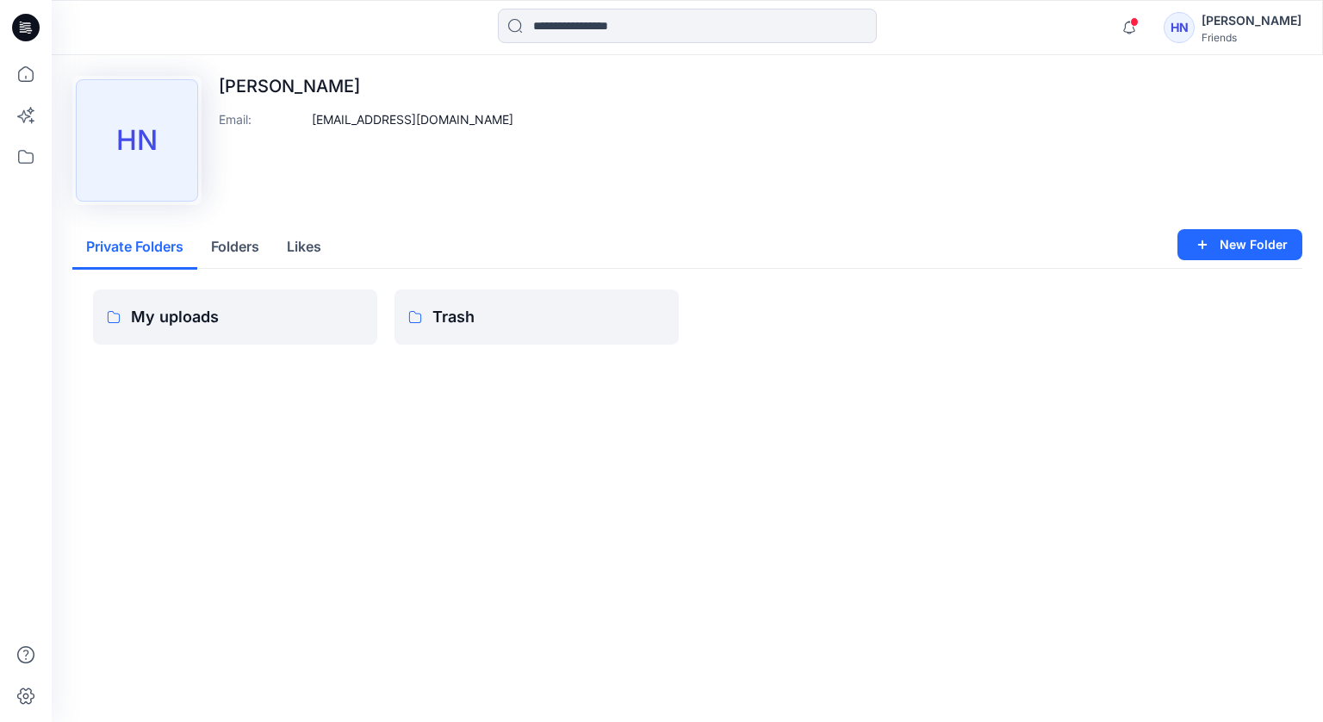
click at [1267, 21] on div "[PERSON_NAME]" at bounding box center [1252, 20] width 100 height 21
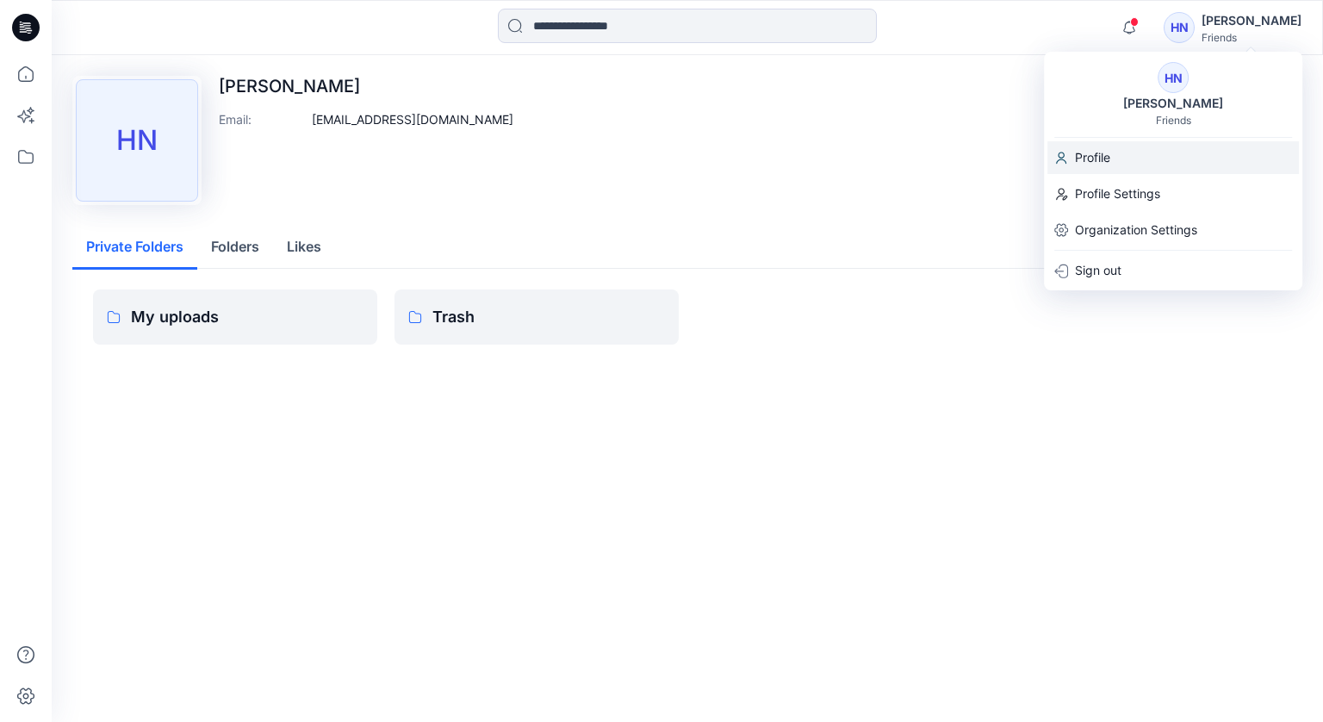
click at [1093, 170] on p "Profile" at bounding box center [1092, 157] width 35 height 33
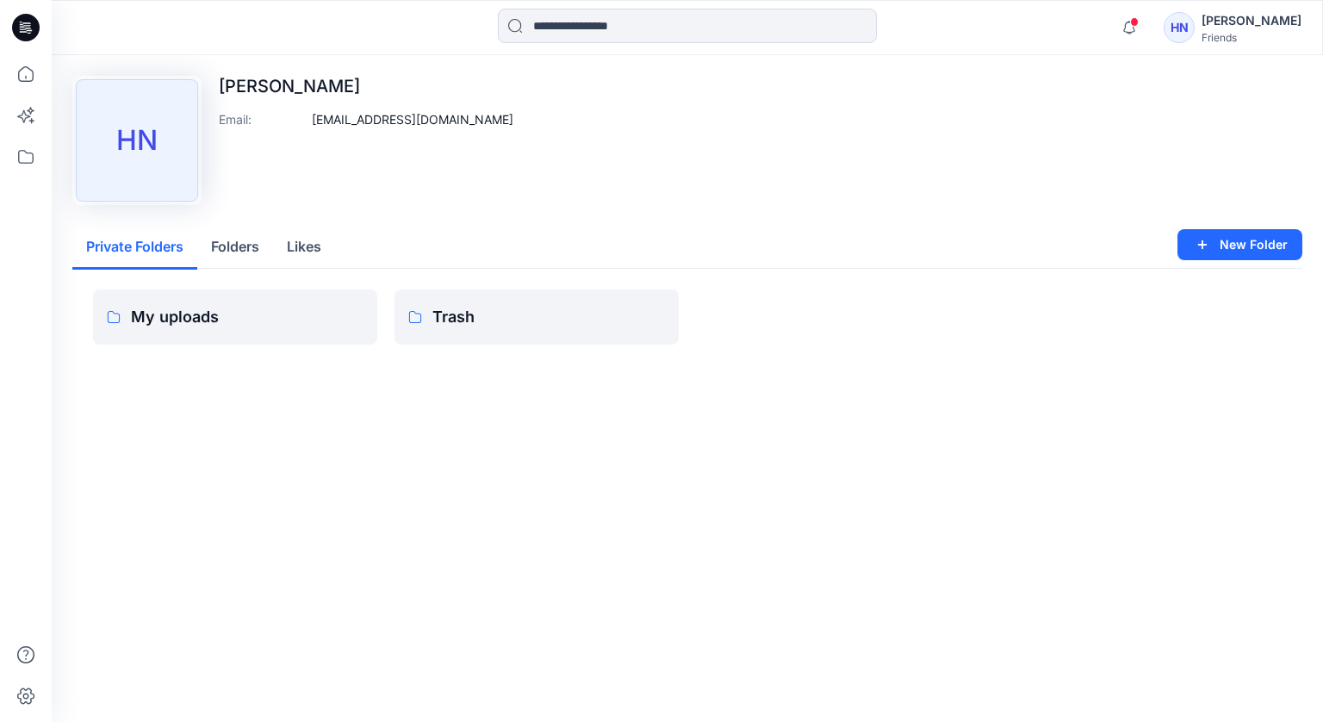
click at [1257, 21] on div "[PERSON_NAME]" at bounding box center [1252, 20] width 100 height 21
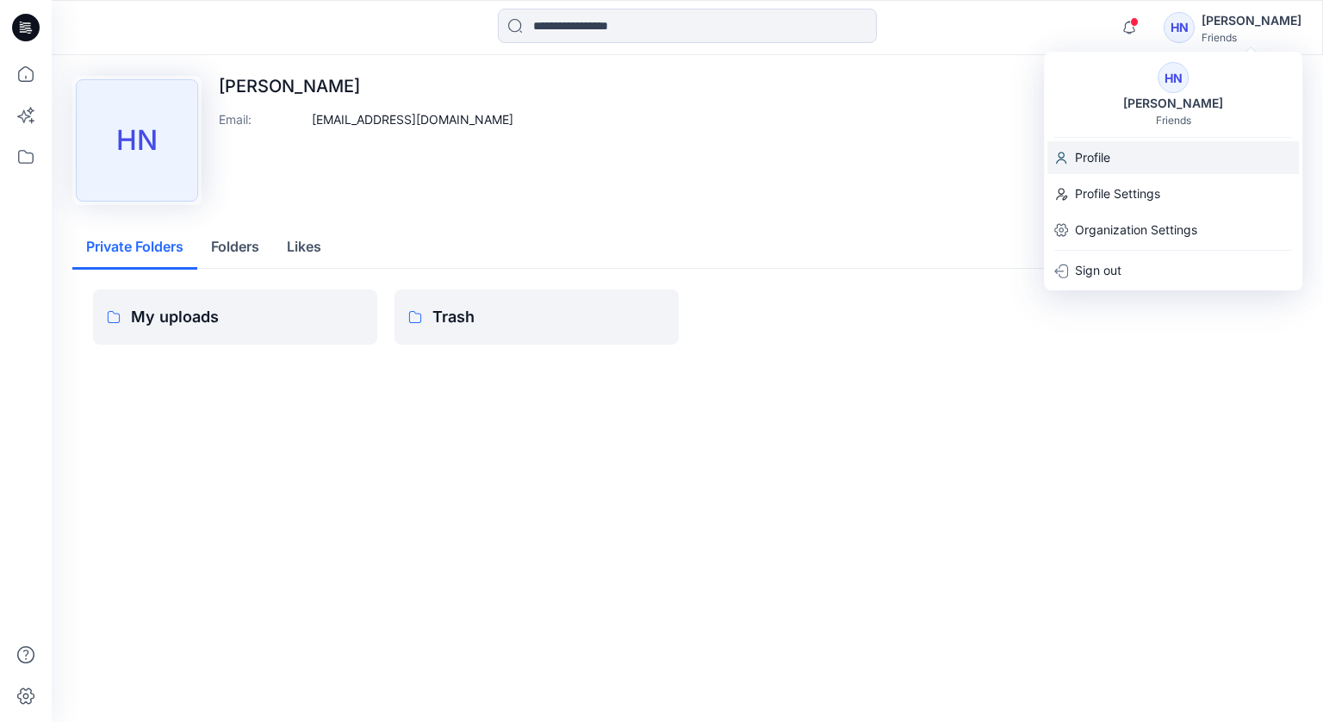
click at [1108, 157] on p "Profile" at bounding box center [1092, 157] width 35 height 33
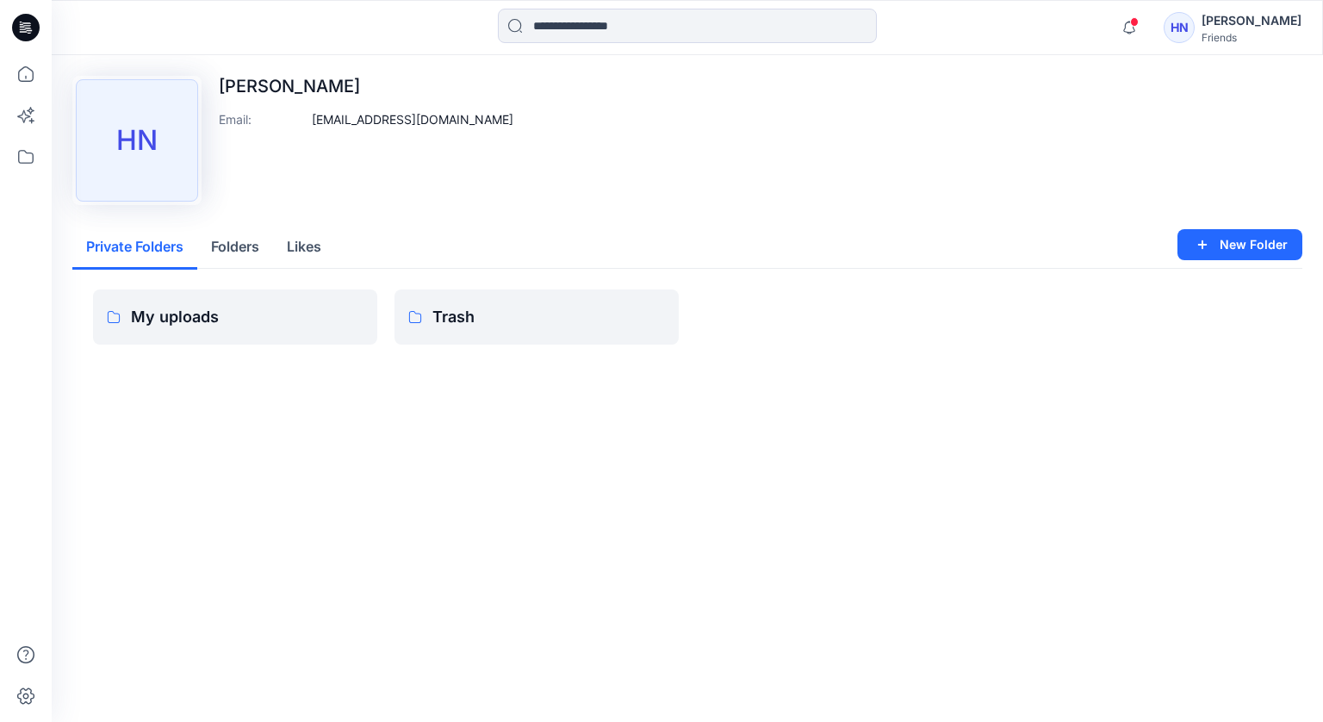
click at [1265, 20] on div "[PERSON_NAME]" at bounding box center [1252, 20] width 100 height 21
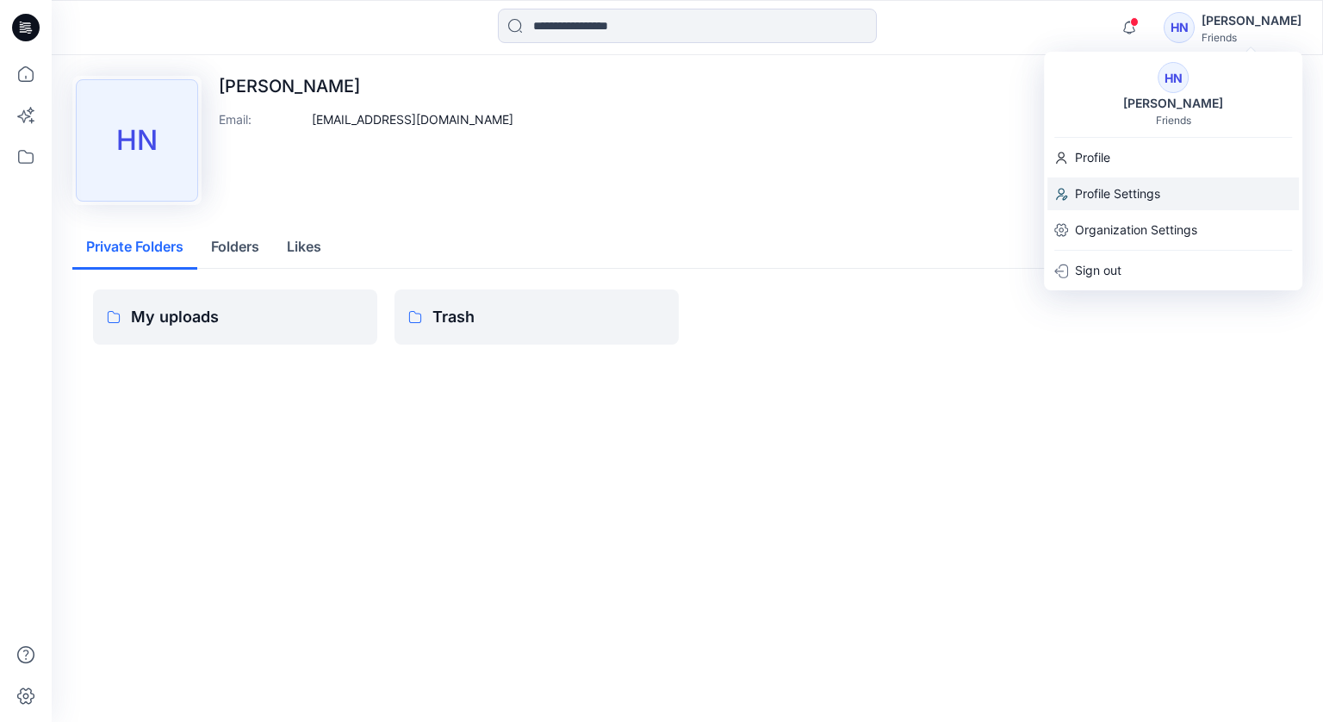
click at [1115, 188] on p "Profile Settings" at bounding box center [1117, 193] width 85 height 33
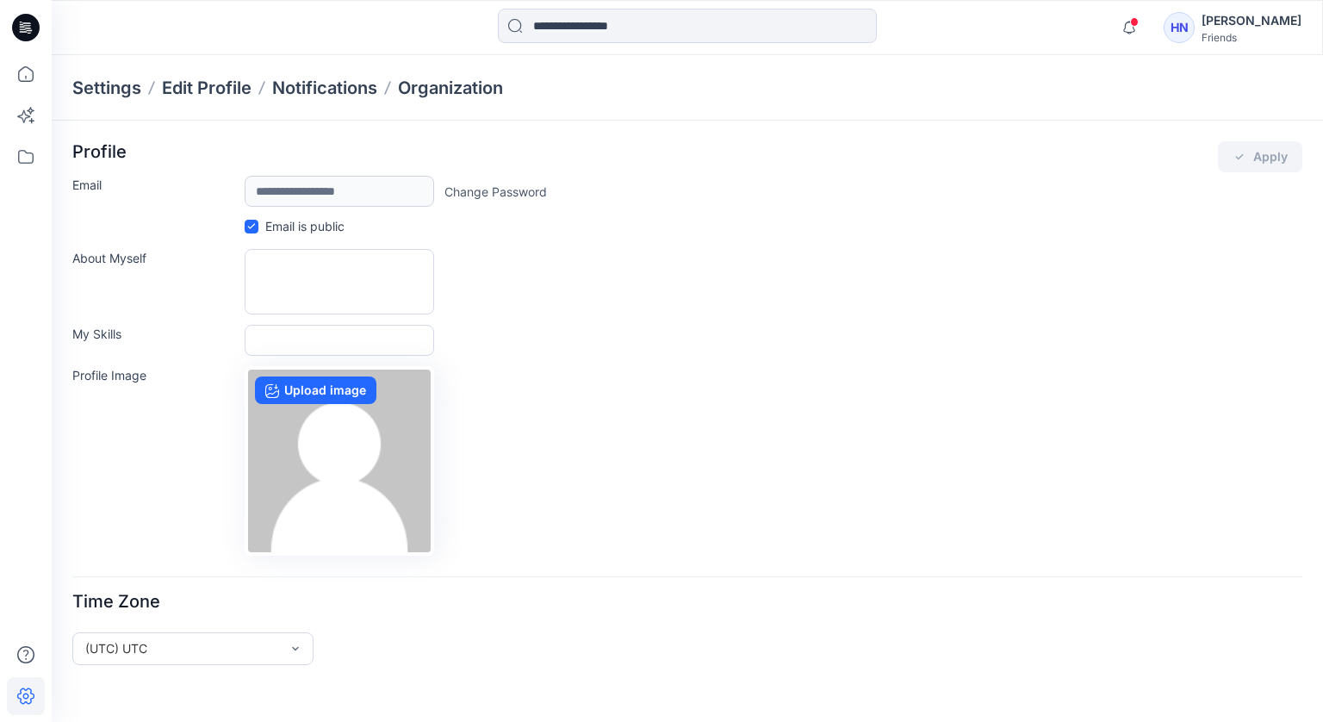
click at [551, 223] on div "Email is public" at bounding box center [687, 228] width 1230 height 22
click at [513, 270] on div "About Myself" at bounding box center [687, 281] width 1230 height 65
click at [1284, 17] on div "[PERSON_NAME]" at bounding box center [1252, 20] width 100 height 21
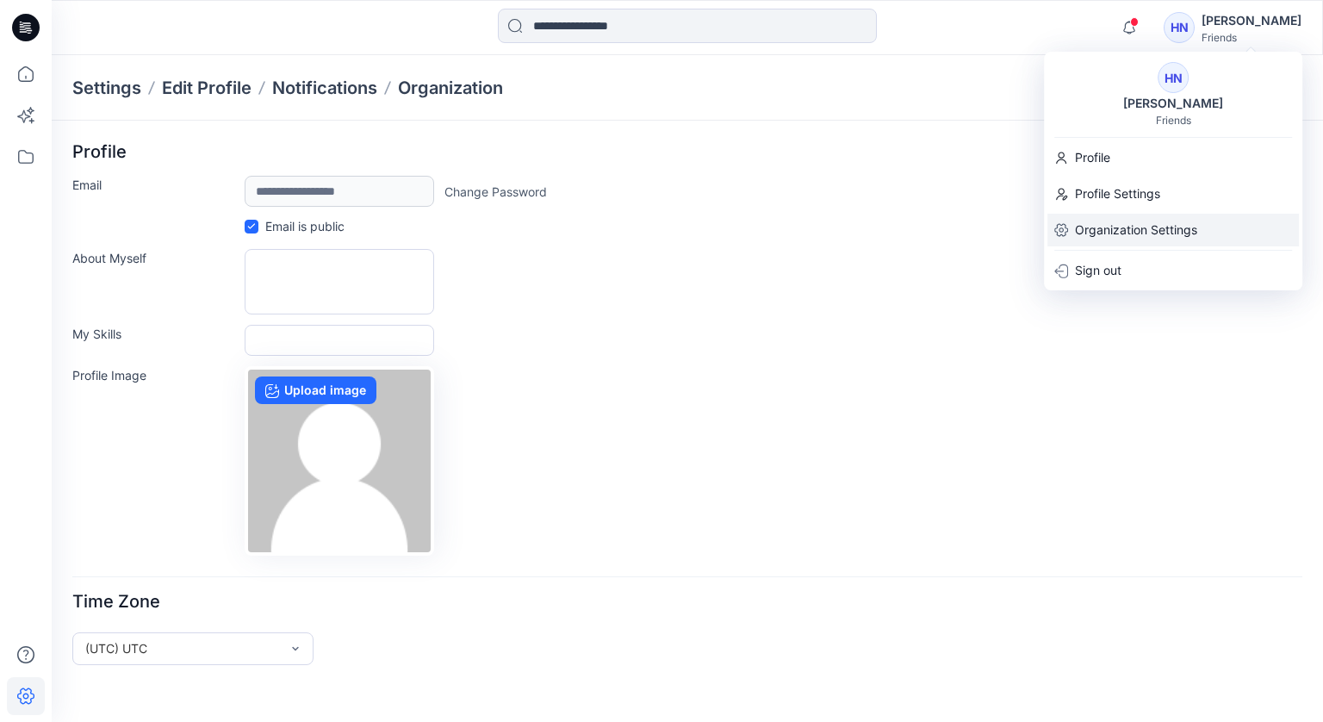
click at [1135, 222] on p "Organization Settings" at bounding box center [1136, 230] width 122 height 33
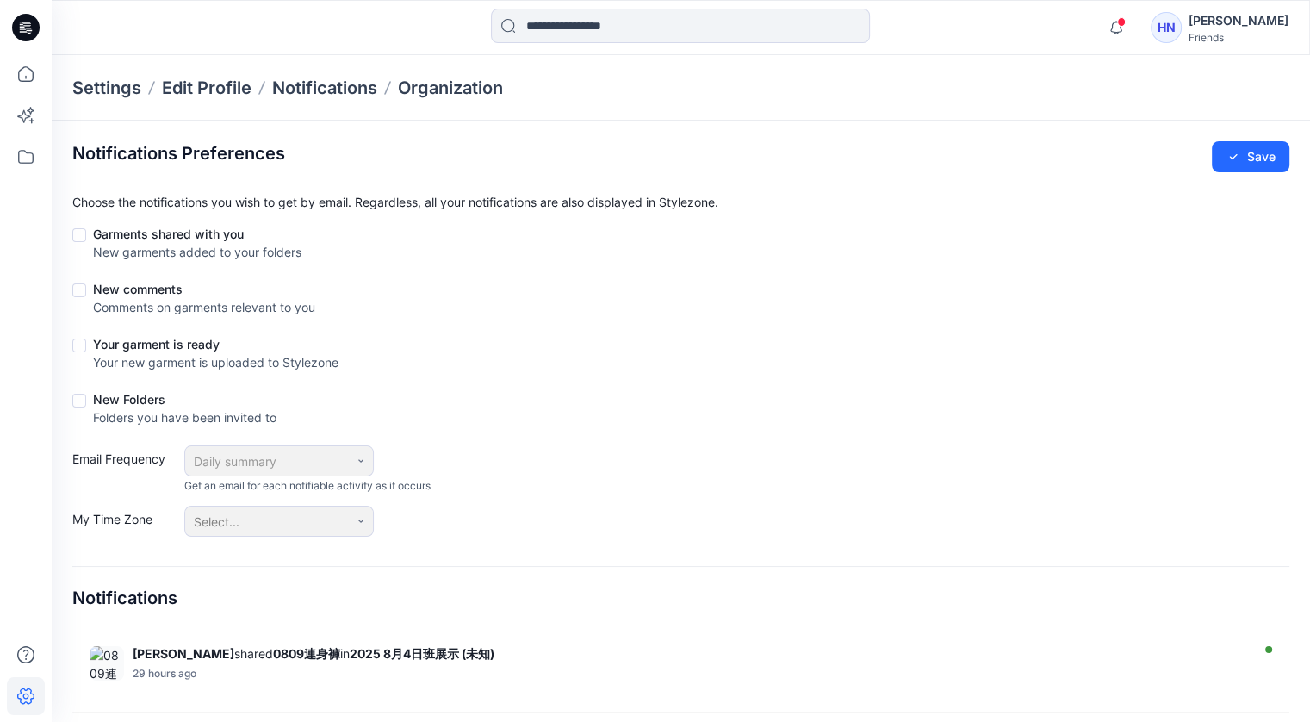
click at [699, 326] on form "Garments shared with you New garments added to your folders New comments Commen…" at bounding box center [680, 381] width 1217 height 312
click at [1247, 18] on div "[PERSON_NAME]" at bounding box center [1239, 20] width 100 height 21
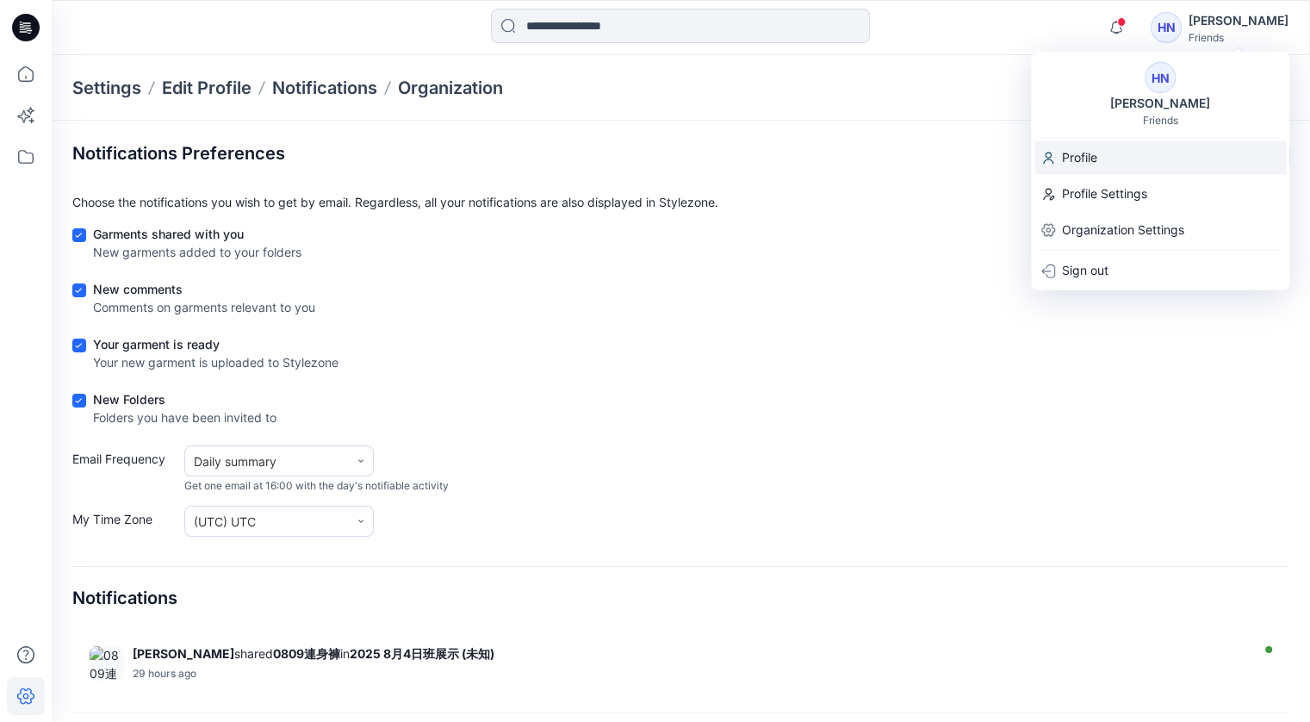
click at [1071, 165] on p "Profile" at bounding box center [1079, 157] width 35 height 33
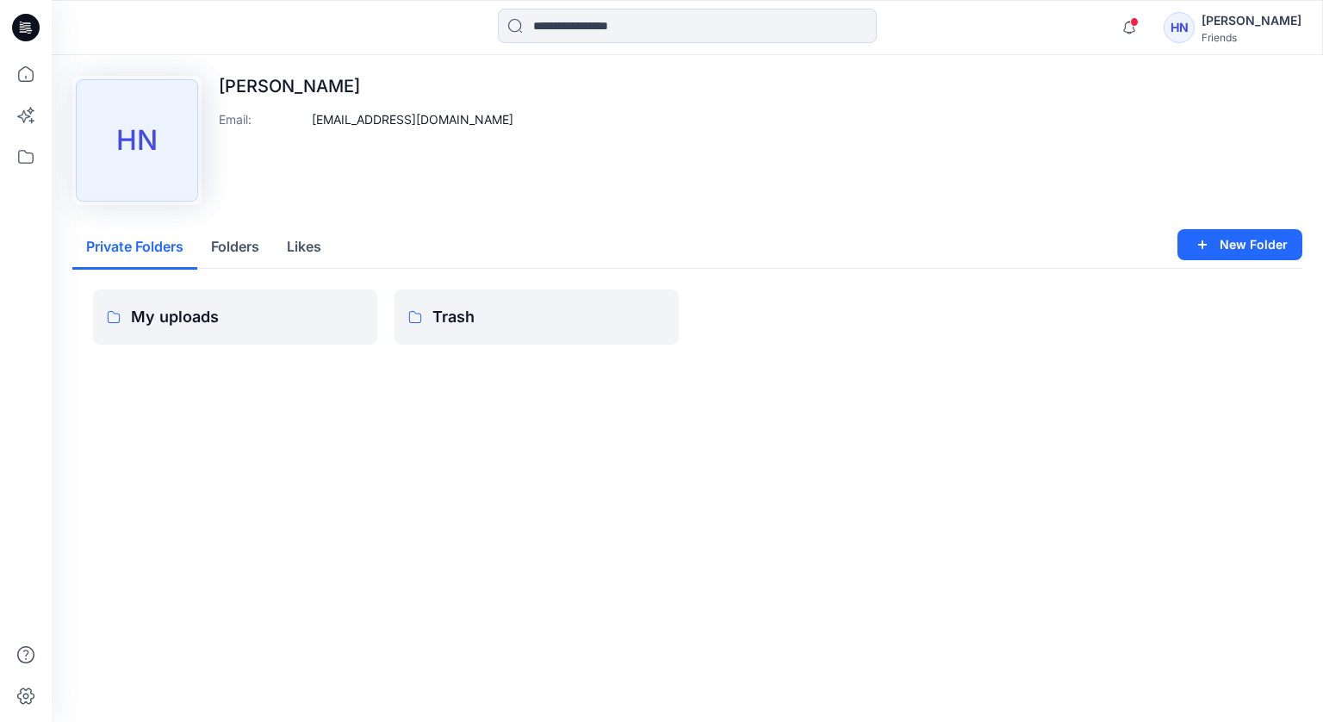
click at [1251, 31] on div "Friends" at bounding box center [1252, 37] width 100 height 13
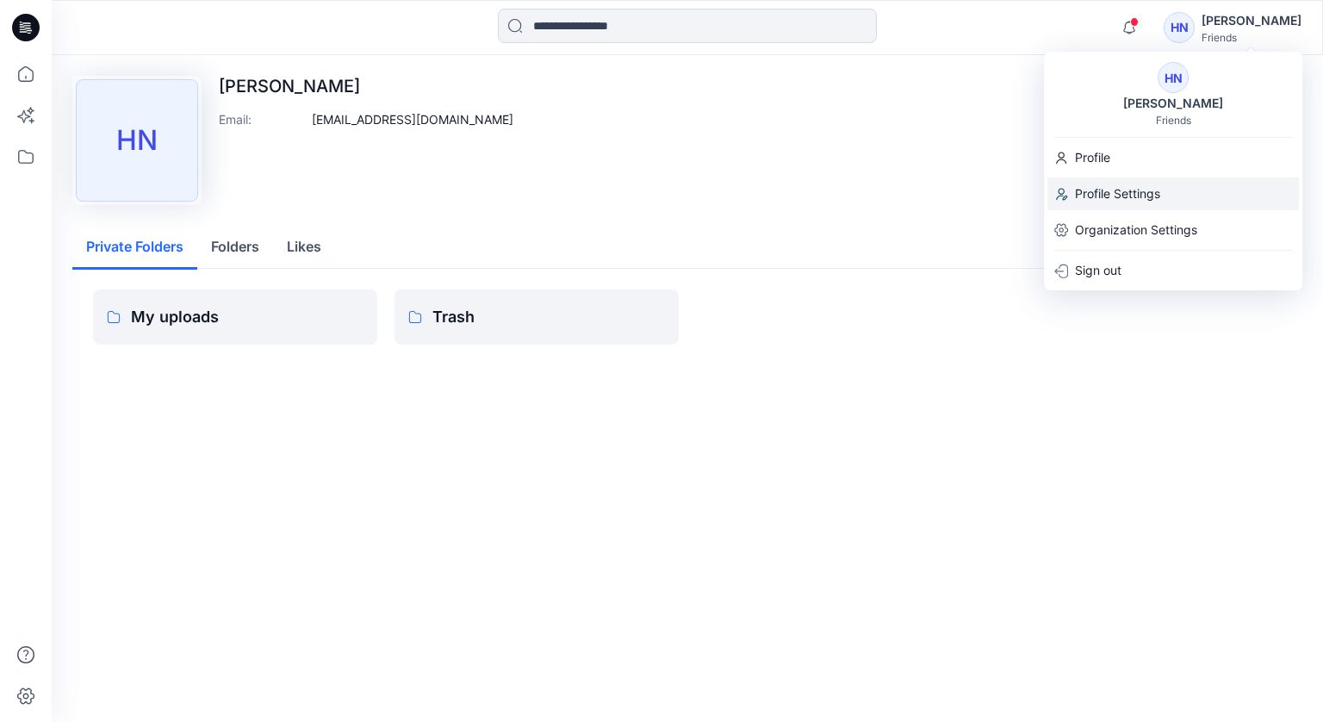
click at [1116, 189] on p "Profile Settings" at bounding box center [1117, 193] width 85 height 33
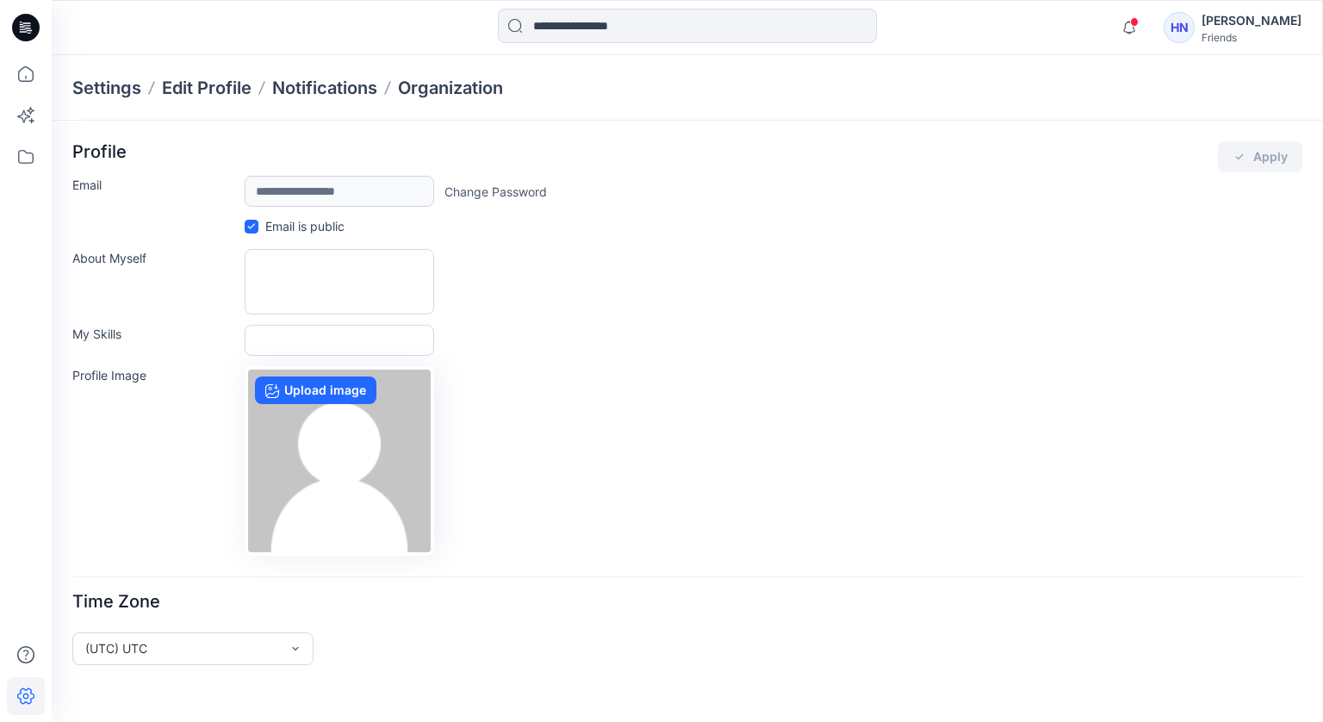
click at [501, 191] on link "Change Password" at bounding box center [495, 192] width 103 height 18
